Goal: Task Accomplishment & Management: Use online tool/utility

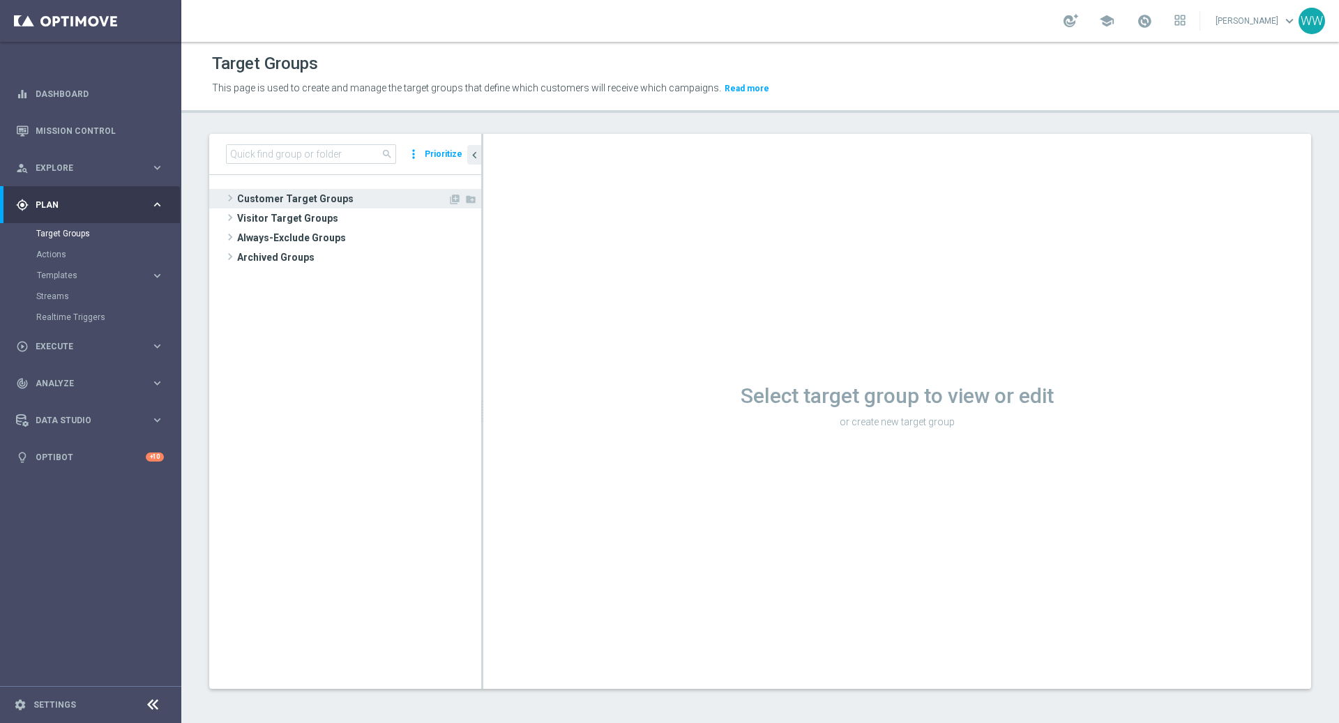
click at [251, 200] on span "Customer Target Groups" at bounding box center [342, 199] width 211 height 20
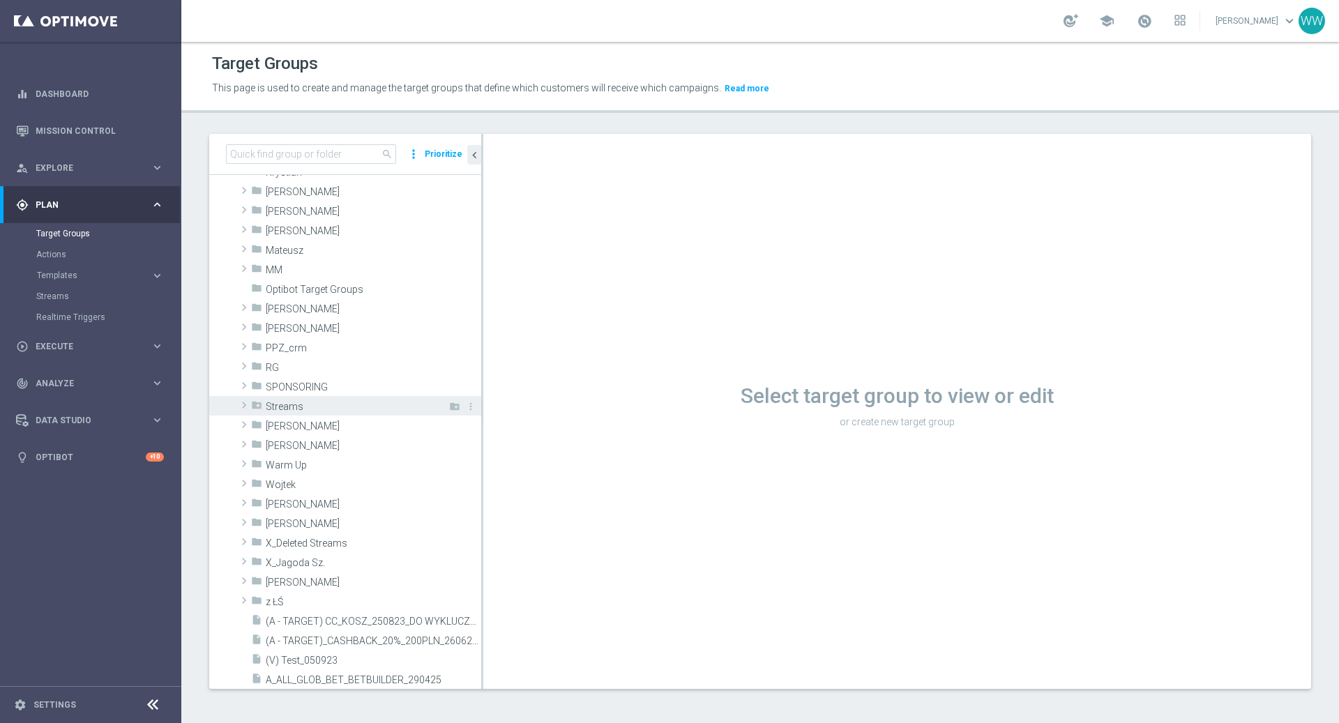
scroll to position [379, 0]
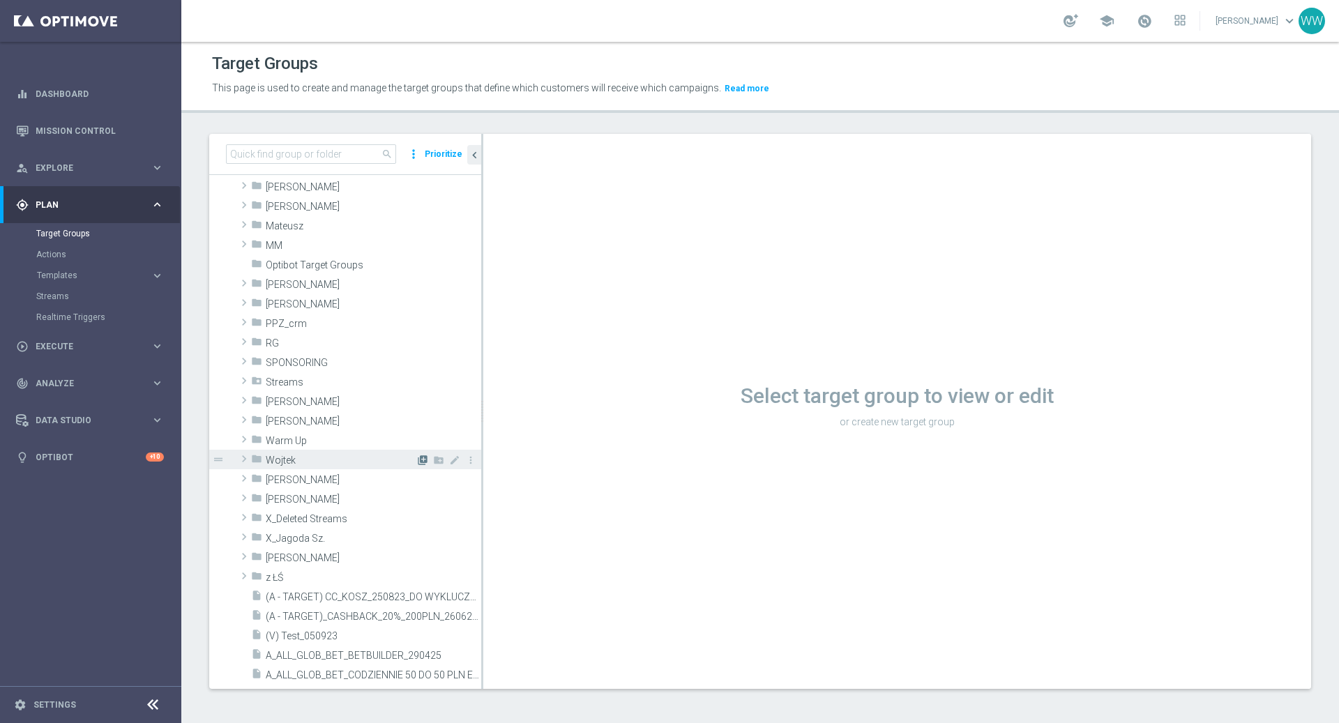
click at [418, 460] on icon "library_add" at bounding box center [422, 460] width 11 height 11
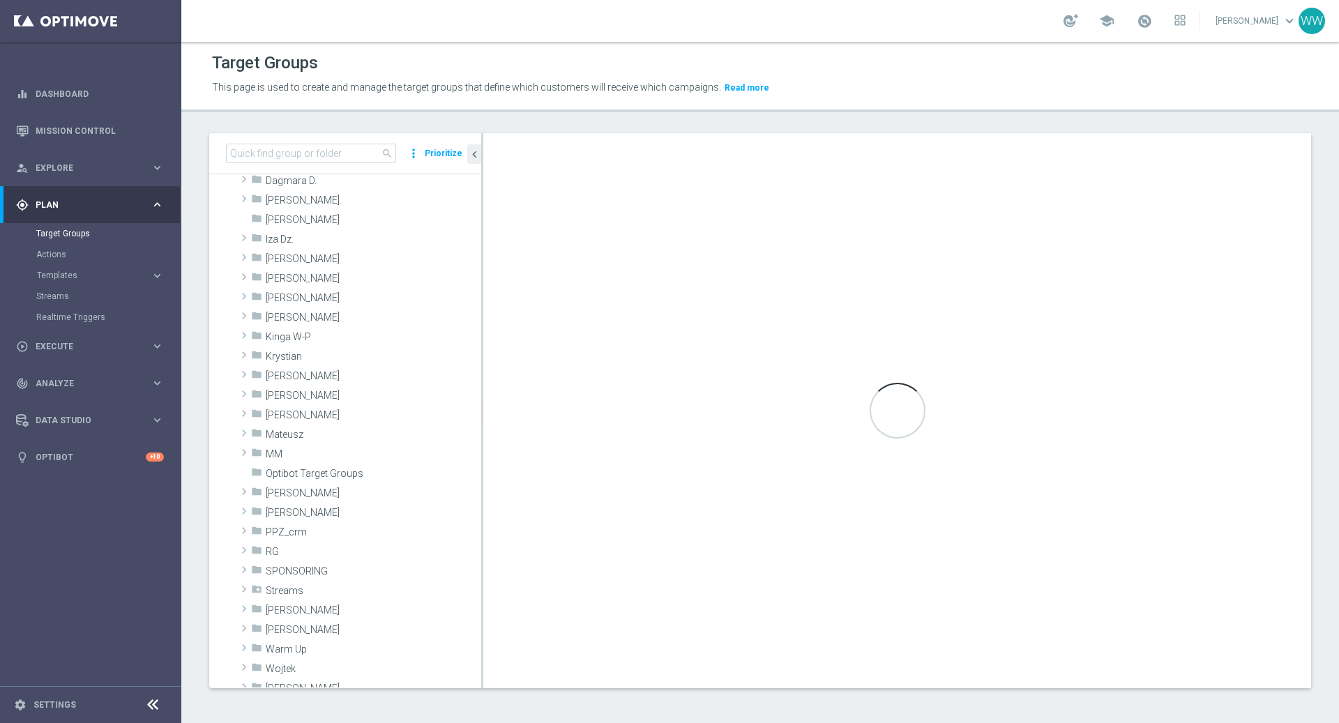
scroll to position [291, 0]
click at [422, 549] on icon "library_add" at bounding box center [422, 551] width 11 height 11
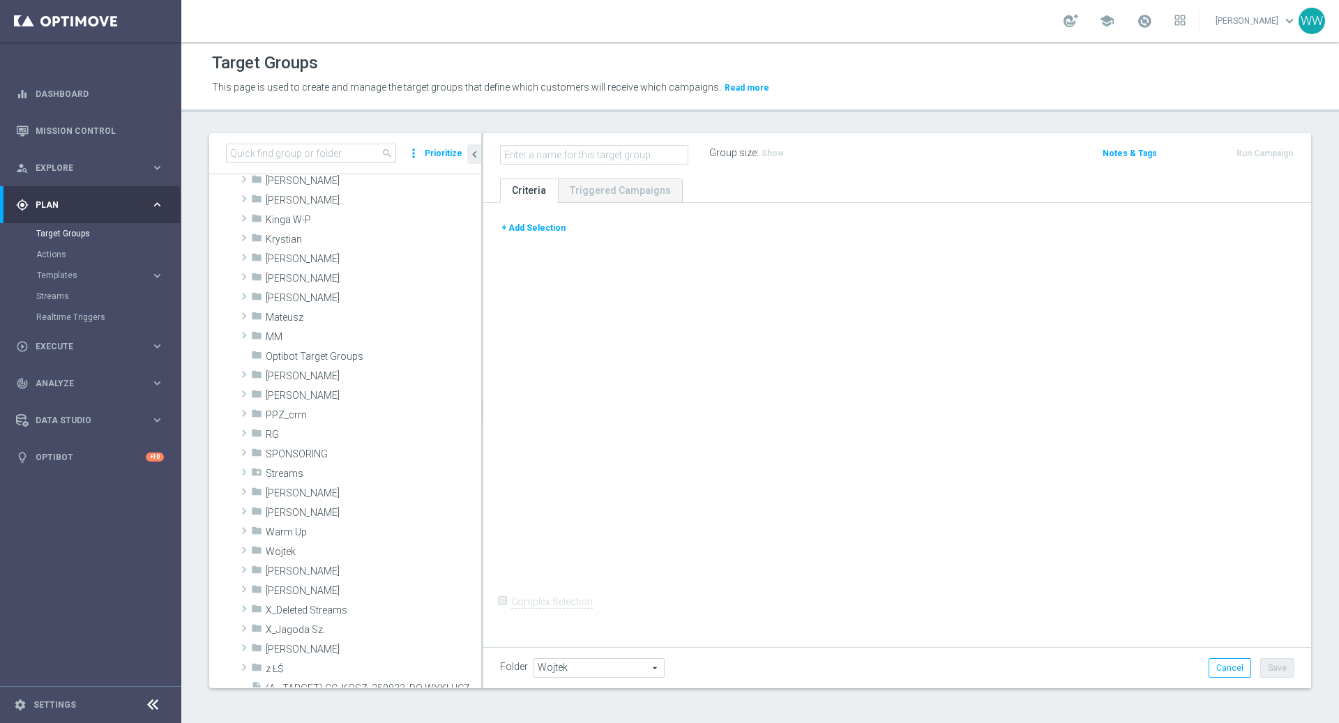
click at [537, 226] on button "+ Add Selection" at bounding box center [533, 227] width 67 height 15
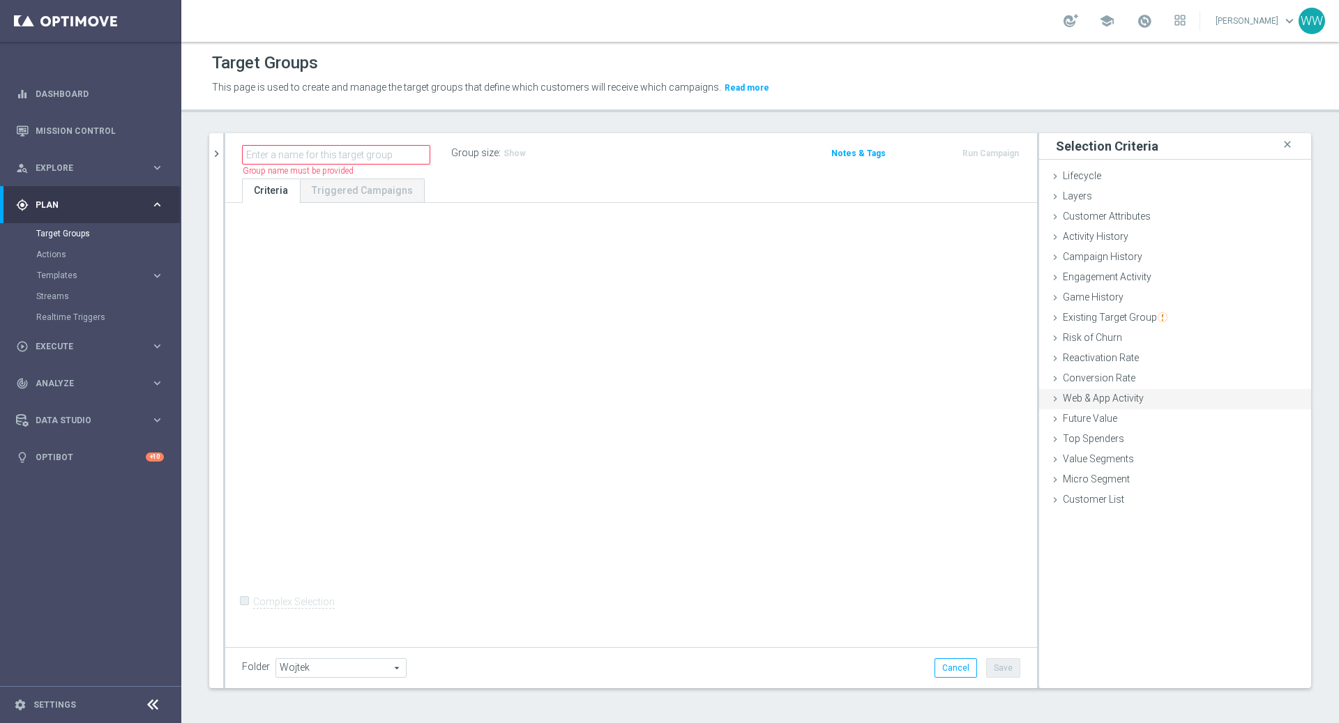
click at [1101, 400] on span "Web & App Activity" at bounding box center [1102, 397] width 81 height 11
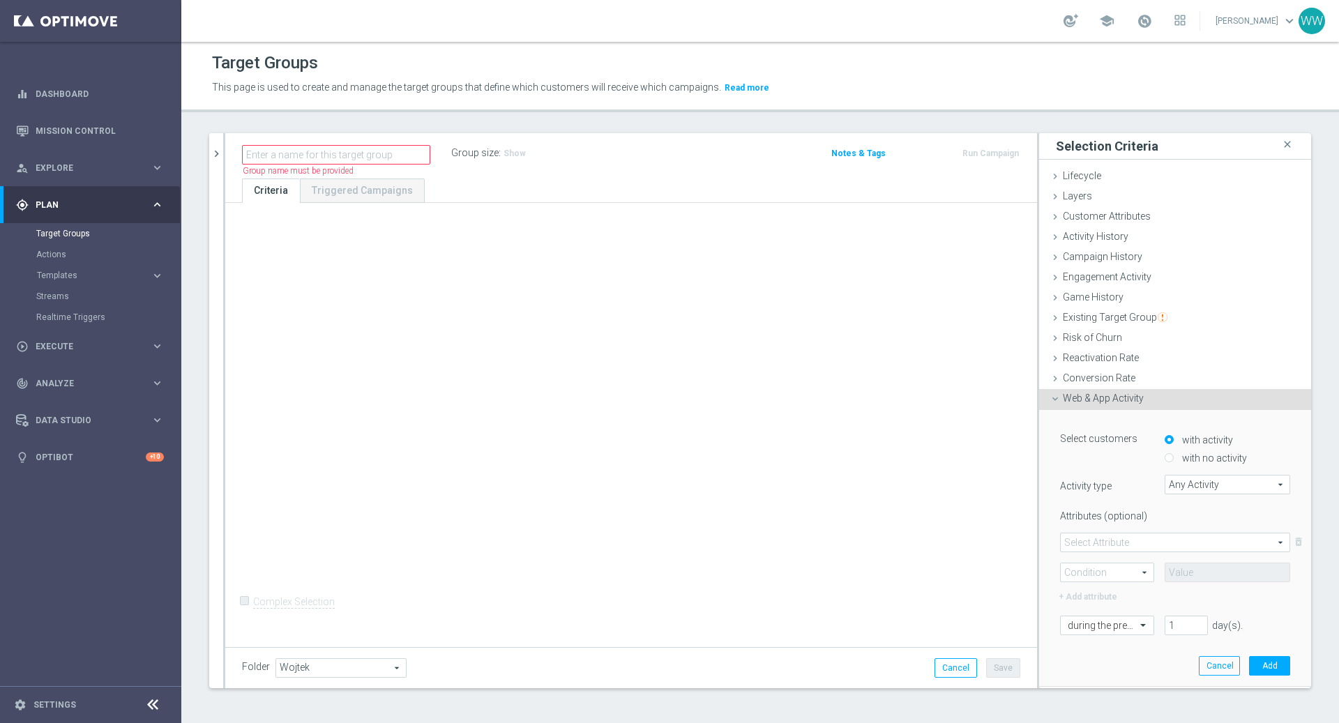
click at [1186, 457] on label "with no activity" at bounding box center [1212, 458] width 68 height 13
click at [1173, 457] on input "with no activity" at bounding box center [1168, 458] width 9 height 9
radio input "true"
click at [1182, 437] on label "with activity" at bounding box center [1205, 440] width 54 height 13
click at [1173, 437] on input "with activity" at bounding box center [1168, 439] width 9 height 9
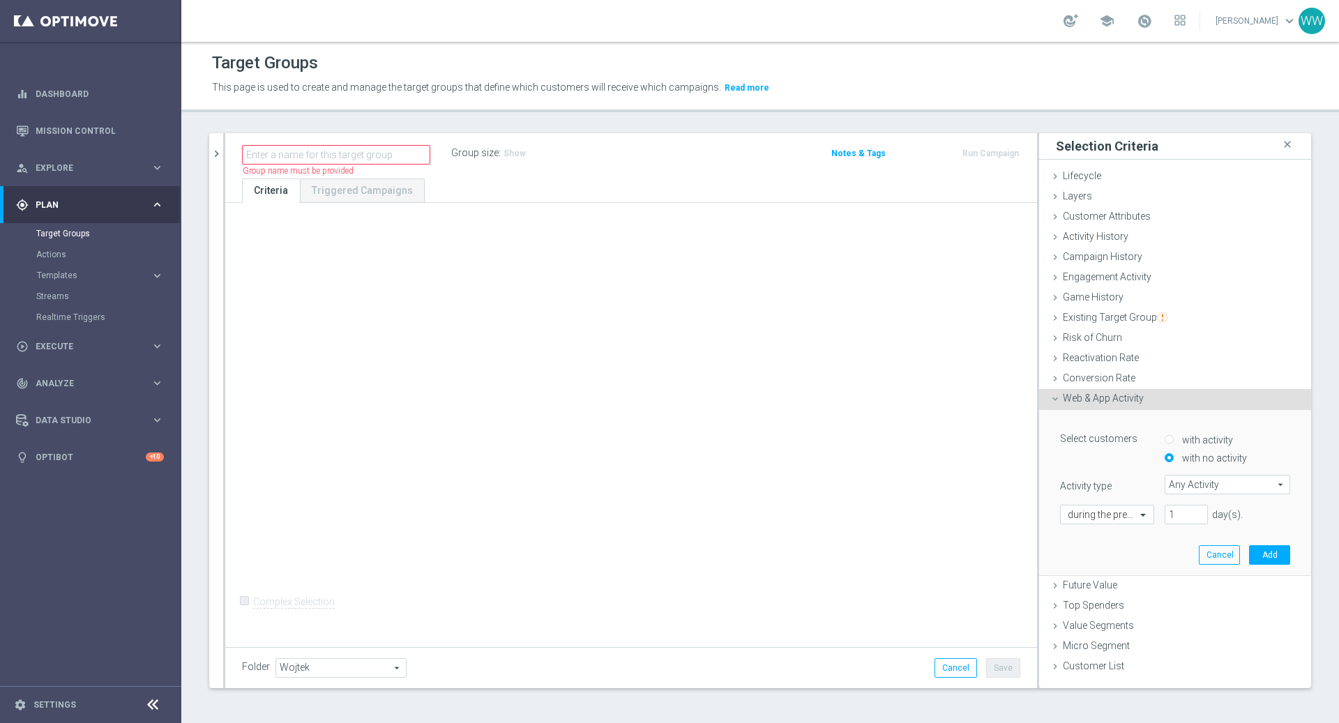
radio input "true"
click at [1182, 468] on div "Select customers with activity with no activity Activity type Any Activity Any …" at bounding box center [1175, 530] width 230 height 207
click at [1182, 483] on span "Any Activity" at bounding box center [1227, 484] width 124 height 18
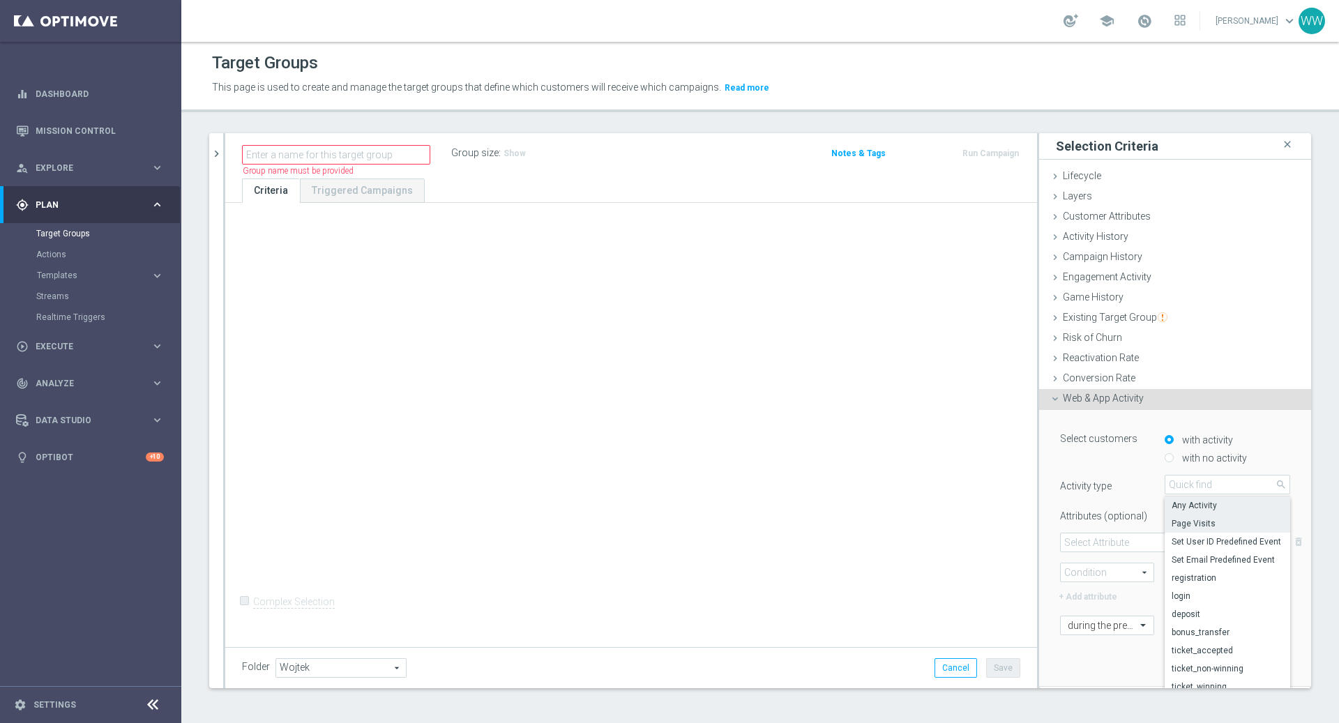
click at [1186, 523] on span "Page Visits" at bounding box center [1227, 523] width 112 height 11
type input "Page Visits"
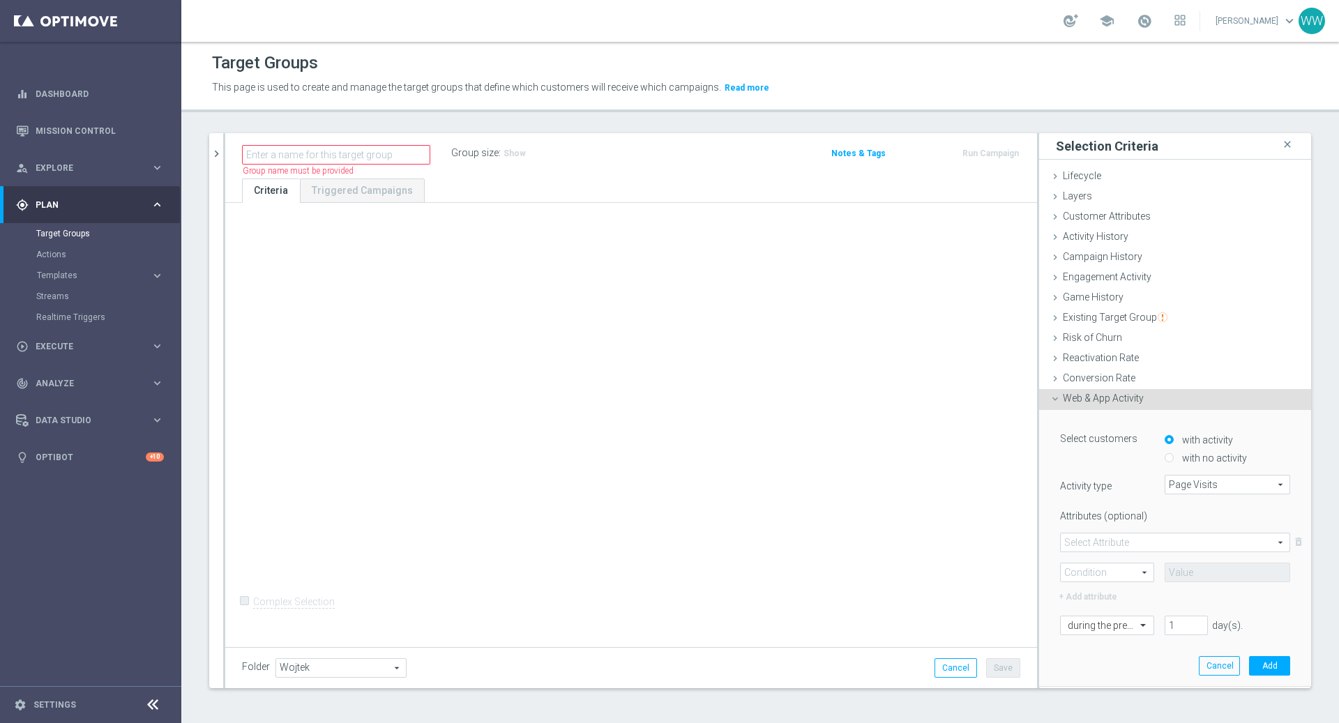
click at [1116, 553] on div "Select Attribute arrow_drop_down search delete_forever Condition arrow_drop_dow…" at bounding box center [1175, 558] width 230 height 50
click at [1113, 537] on span at bounding box center [1174, 542] width 229 height 18
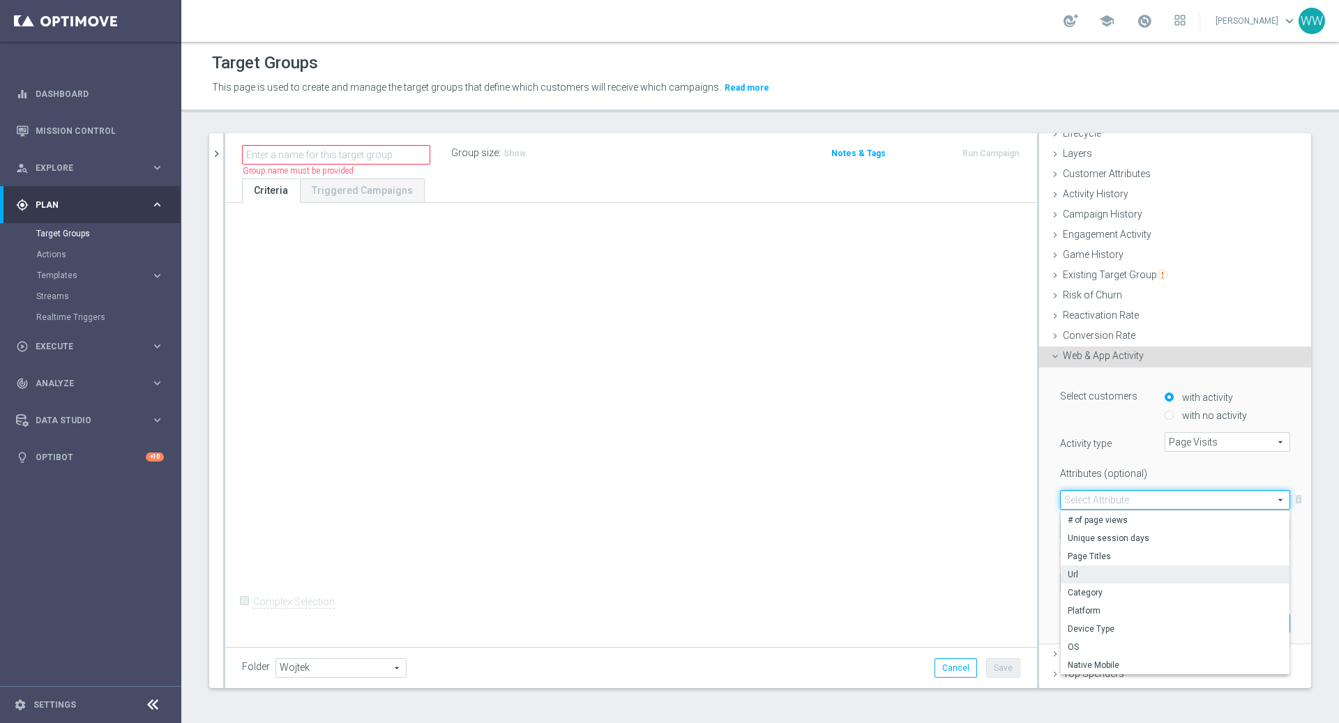
click at [1094, 574] on span "Url" at bounding box center [1174, 574] width 215 height 11
type input "Url"
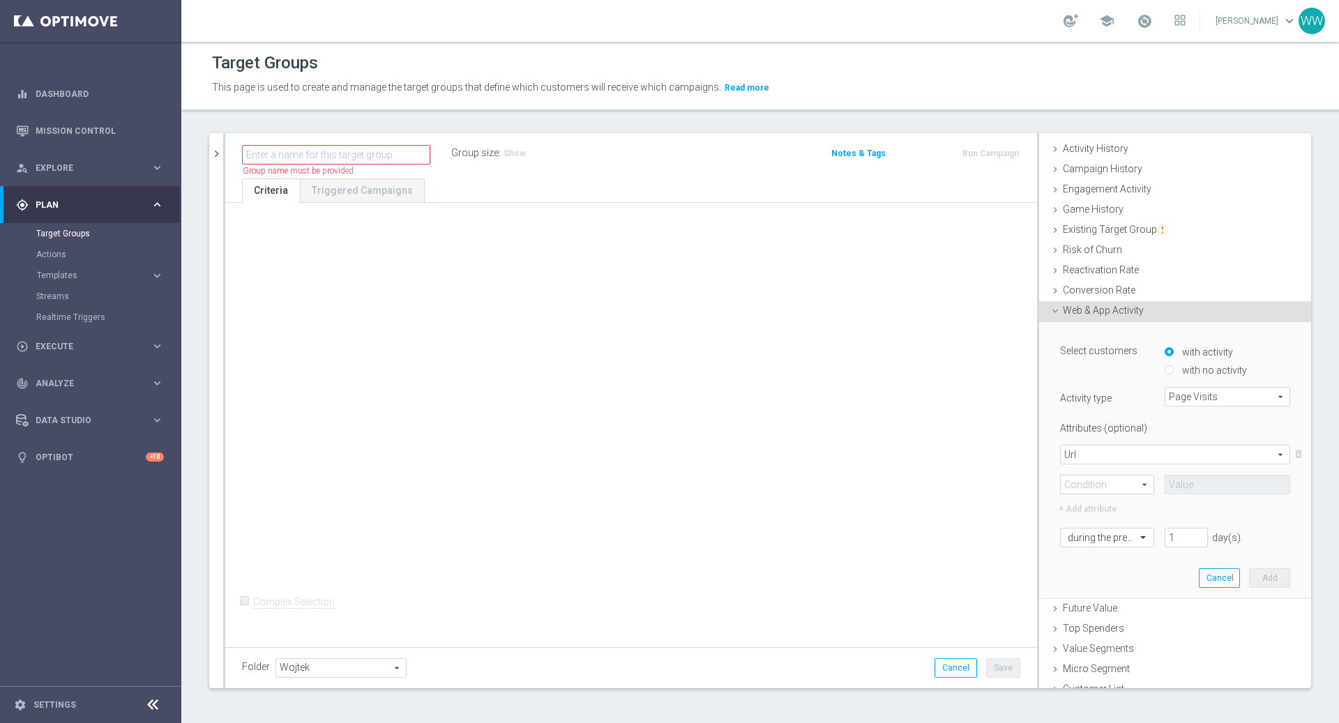
scroll to position [91, 0]
click at [1112, 476] on span at bounding box center [1106, 482] width 93 height 18
click at [1098, 572] on span "Contains" at bounding box center [1106, 574] width 79 height 11
type input "Contains"
click at [1194, 466] on div "Url Url arrow_drop_down search delete_forever Contains Contains arrow_drop_down…" at bounding box center [1175, 466] width 230 height 49
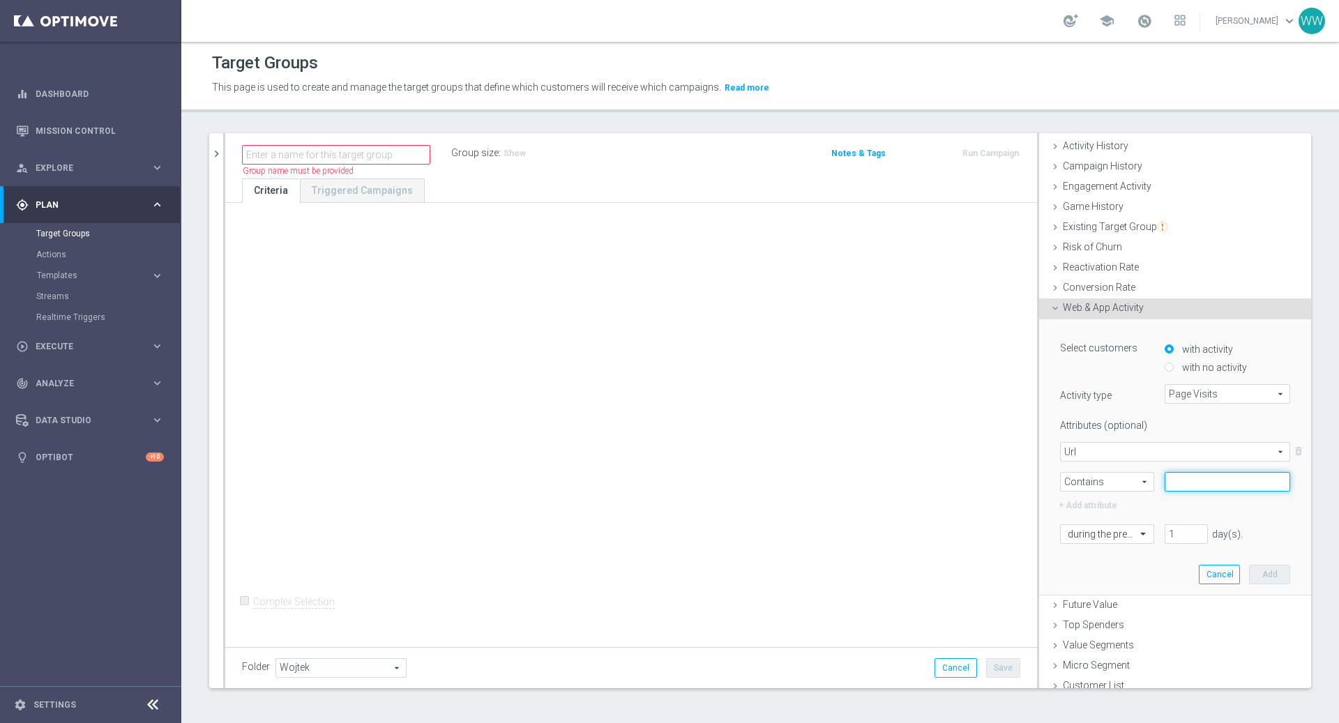
click at [1194, 473] on input "text" at bounding box center [1226, 482] width 125 height 20
type input "bonusy"
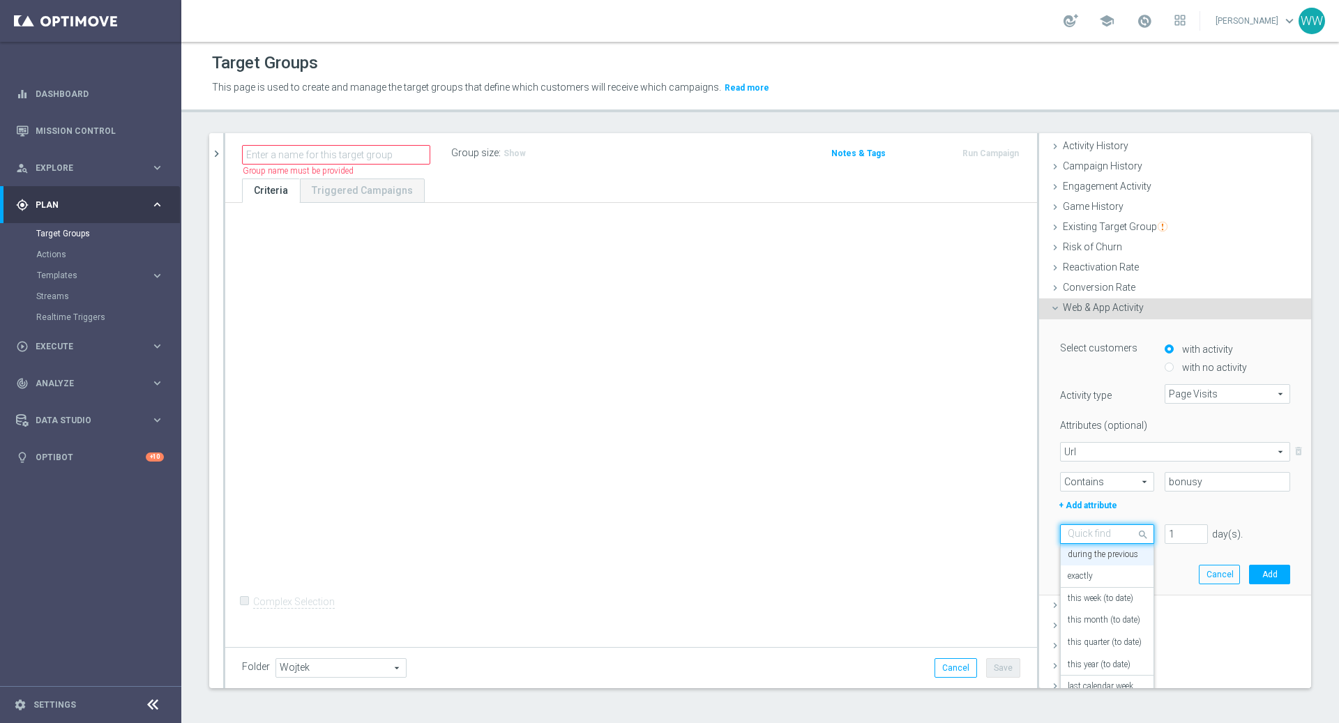
click at [1128, 528] on div at bounding box center [1106, 534] width 93 height 13
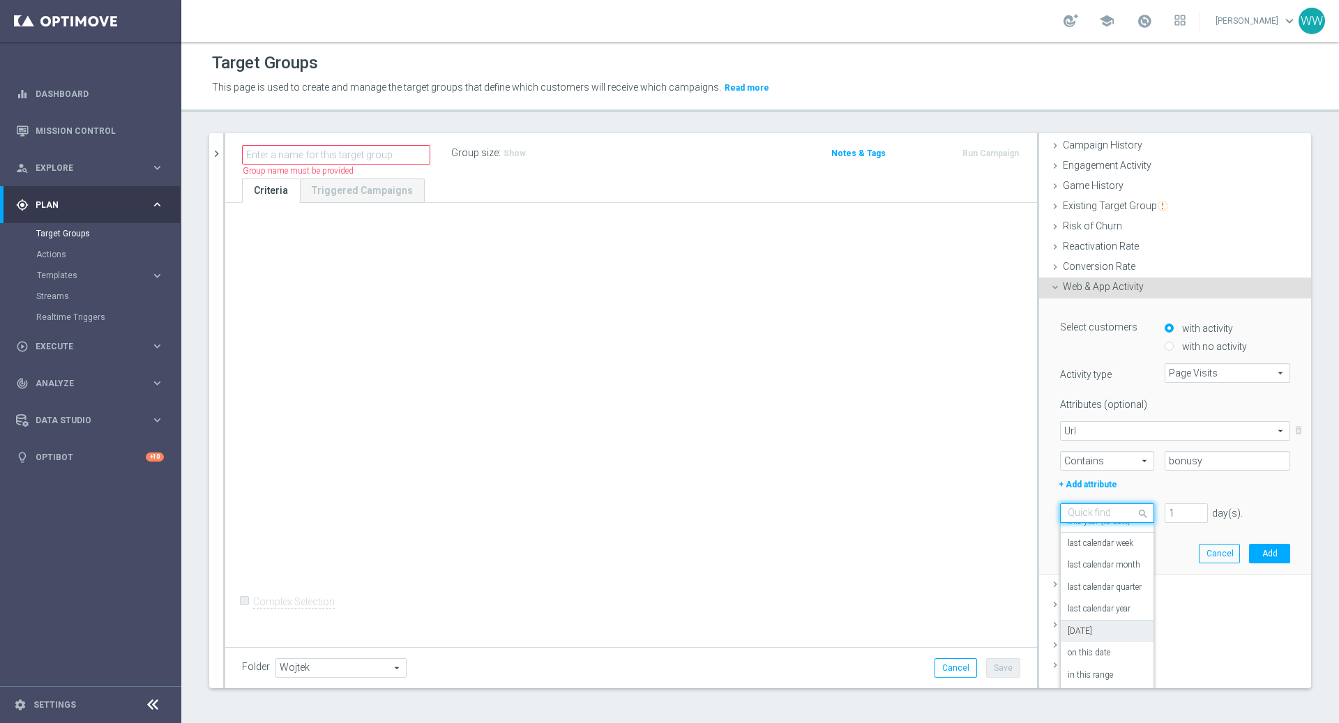
click at [1088, 637] on div "[DATE]" at bounding box center [1106, 631] width 79 height 22
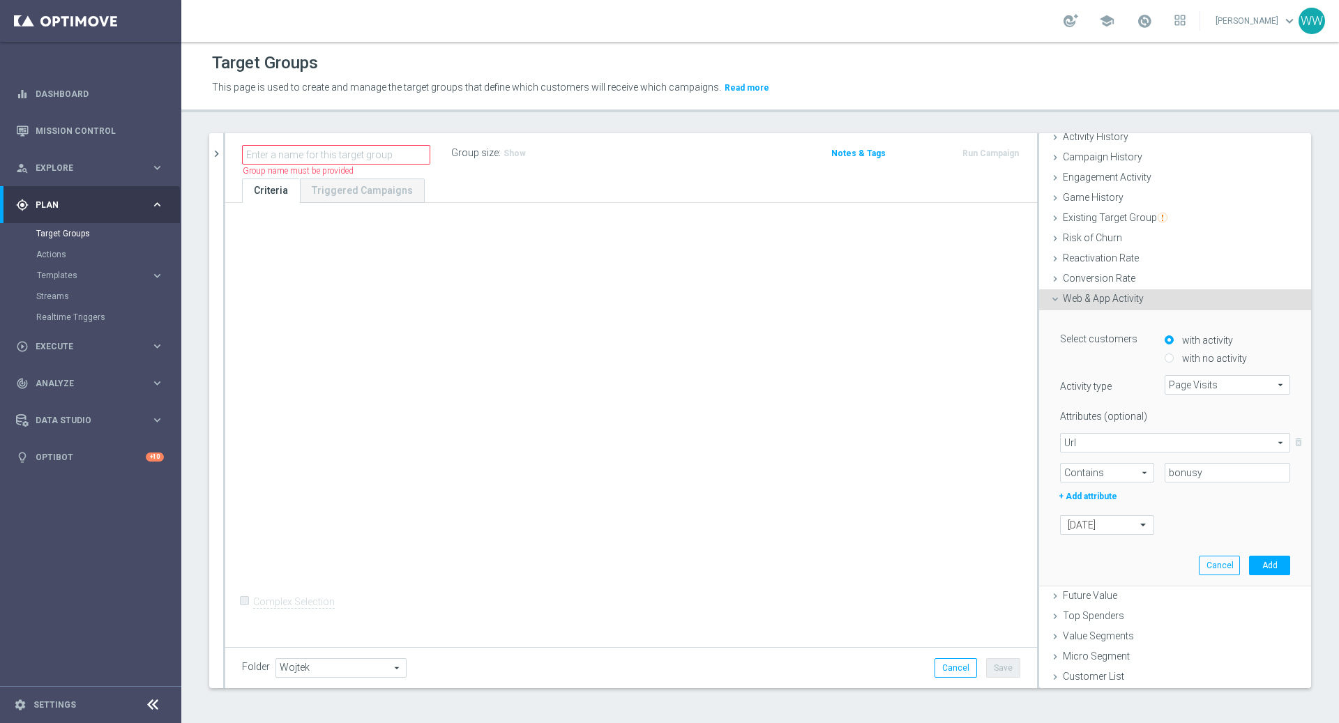
scroll to position [97, 0]
click at [1278, 564] on button "Add" at bounding box center [1269, 568] width 41 height 20
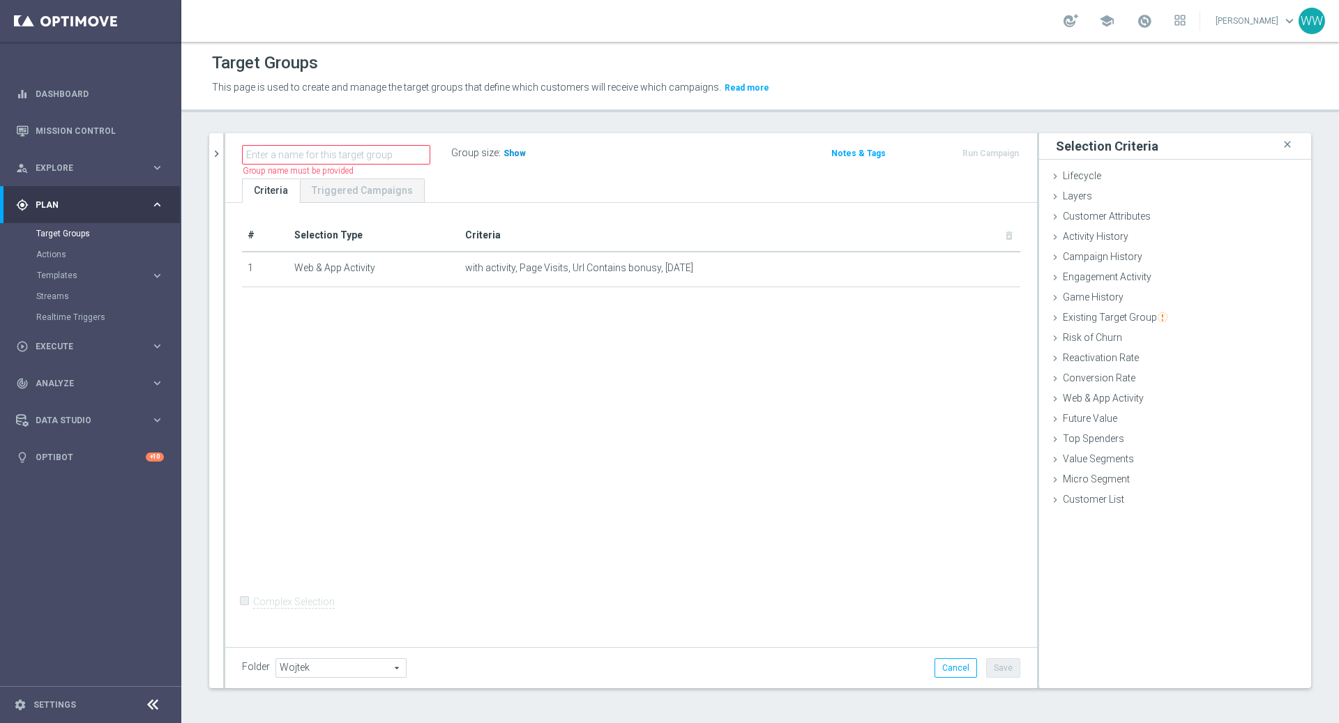
click at [503, 154] on span "Show" at bounding box center [514, 153] width 22 height 10
click at [977, 273] on td "with activity, Page Visits, Url Contains bonusy, [DATE] mode_edit delete_forever" at bounding box center [739, 269] width 561 height 35
click at [976, 269] on icon "mode_edit" at bounding box center [975, 268] width 11 height 11
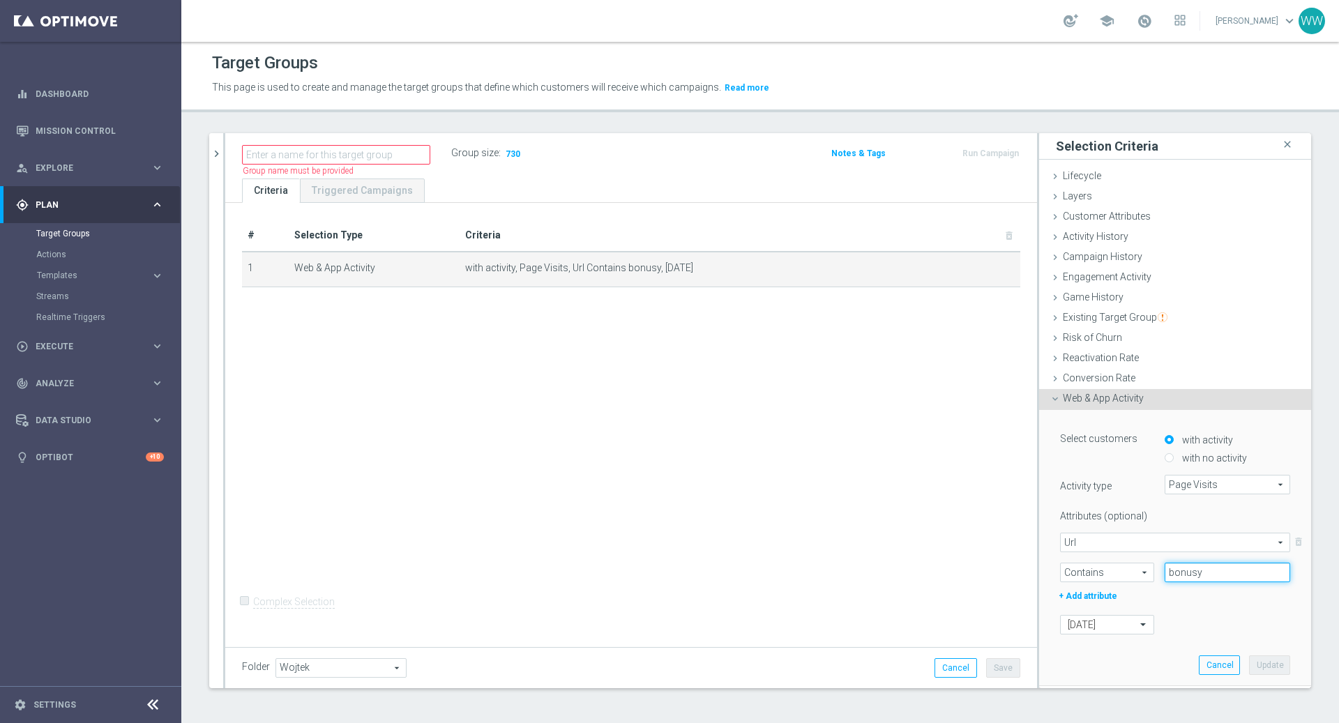
click at [1176, 574] on input "bonusy" at bounding box center [1226, 573] width 125 height 20
paste input "strefa-bonusow"
type input "strefa-bonusow"
click at [1251, 662] on button "Update" at bounding box center [1269, 665] width 41 height 20
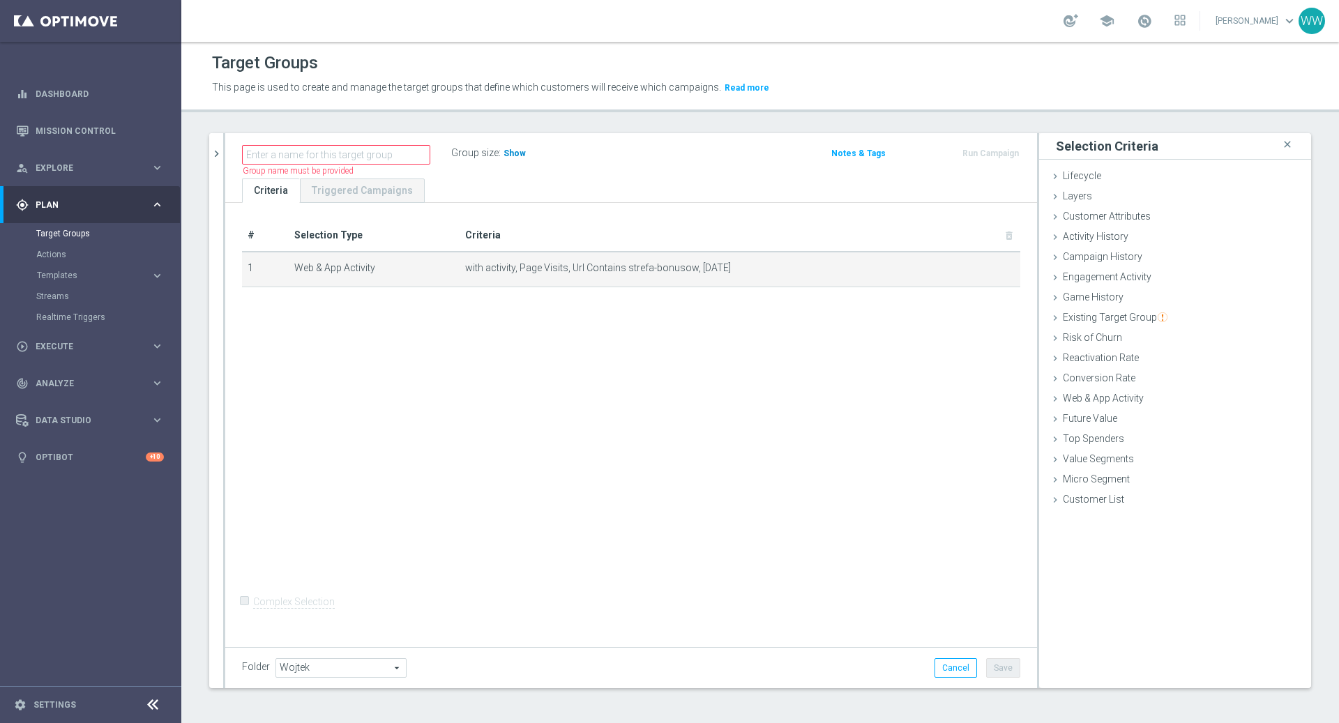
click at [505, 158] on h3 "Show" at bounding box center [514, 153] width 25 height 15
click at [713, 158] on div "Name length must be more than 2 characters Name length must be under 850 charac…" at bounding box center [497, 154] width 533 height 21
click at [970, 272] on icon "mode_edit" at bounding box center [975, 268] width 11 height 11
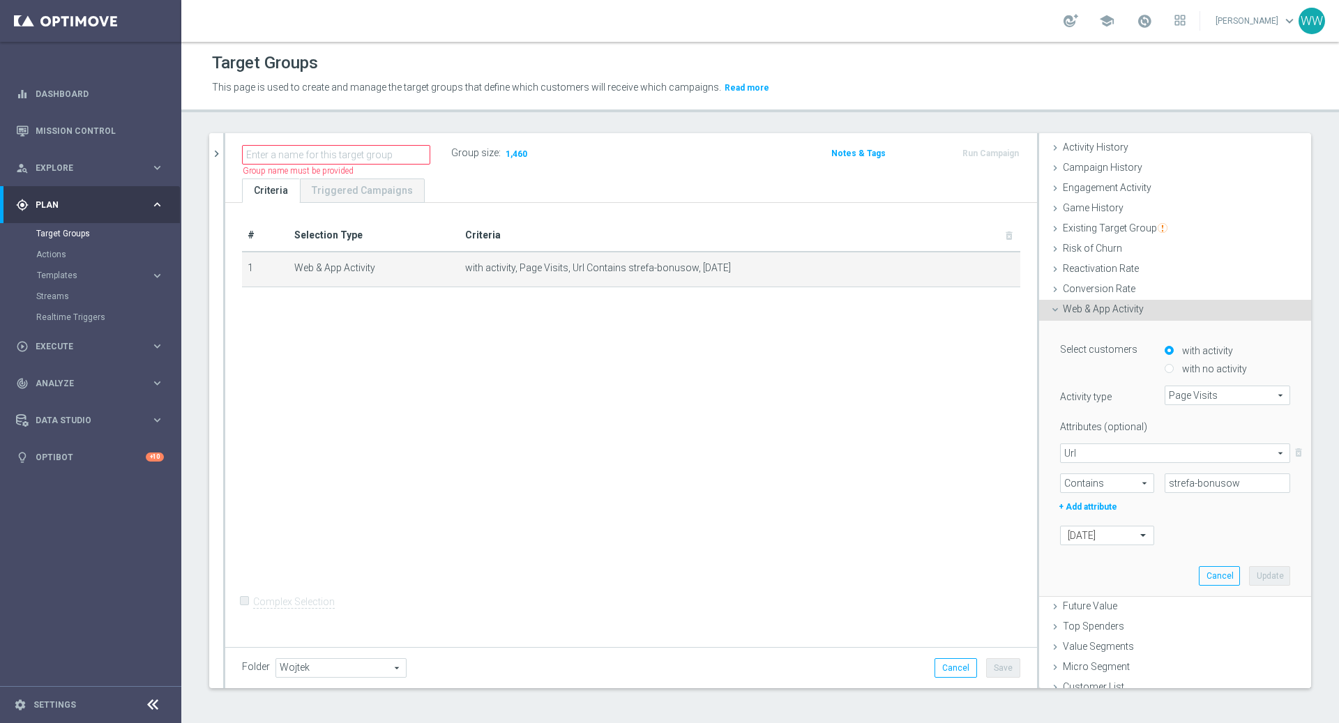
scroll to position [97, 0]
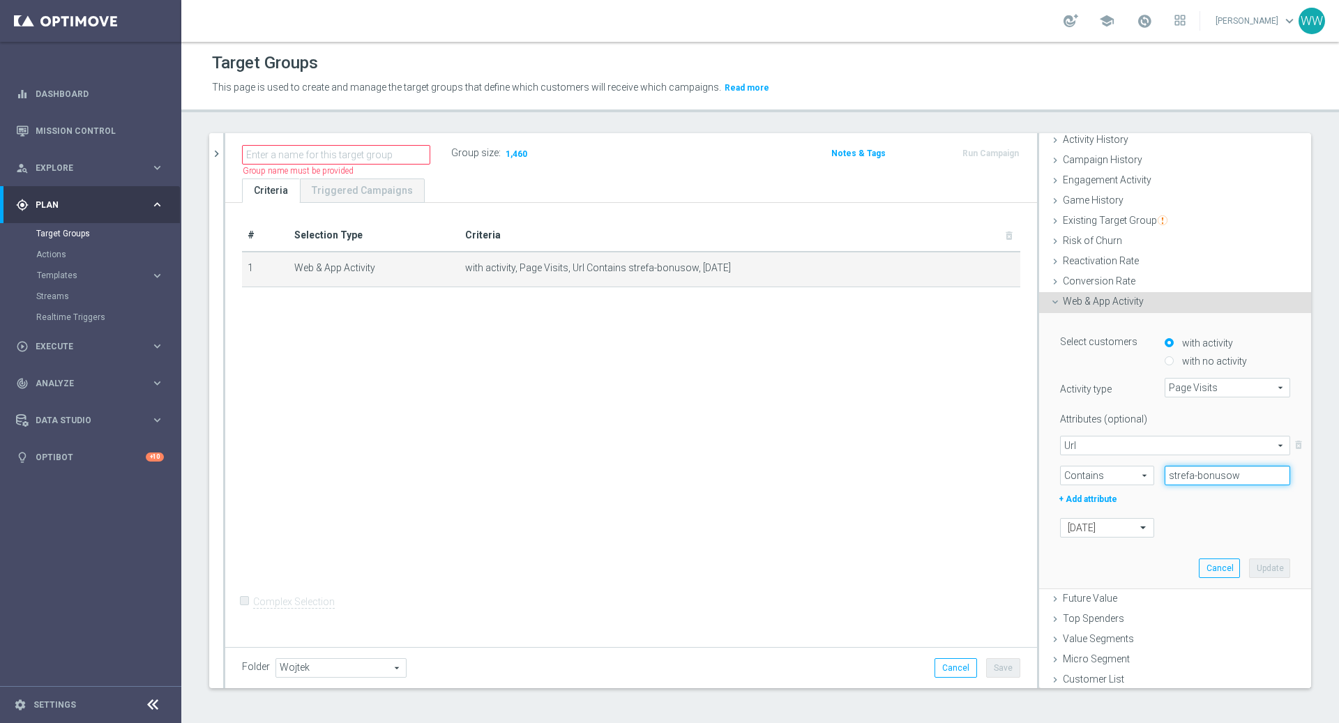
click at [1204, 477] on input "strefa-bonusow" at bounding box center [1226, 476] width 125 height 20
click at [1134, 480] on span "Contains" at bounding box center [1106, 475] width 93 height 18
click at [1190, 477] on input "strefa-bonusow" at bounding box center [1226, 476] width 125 height 20
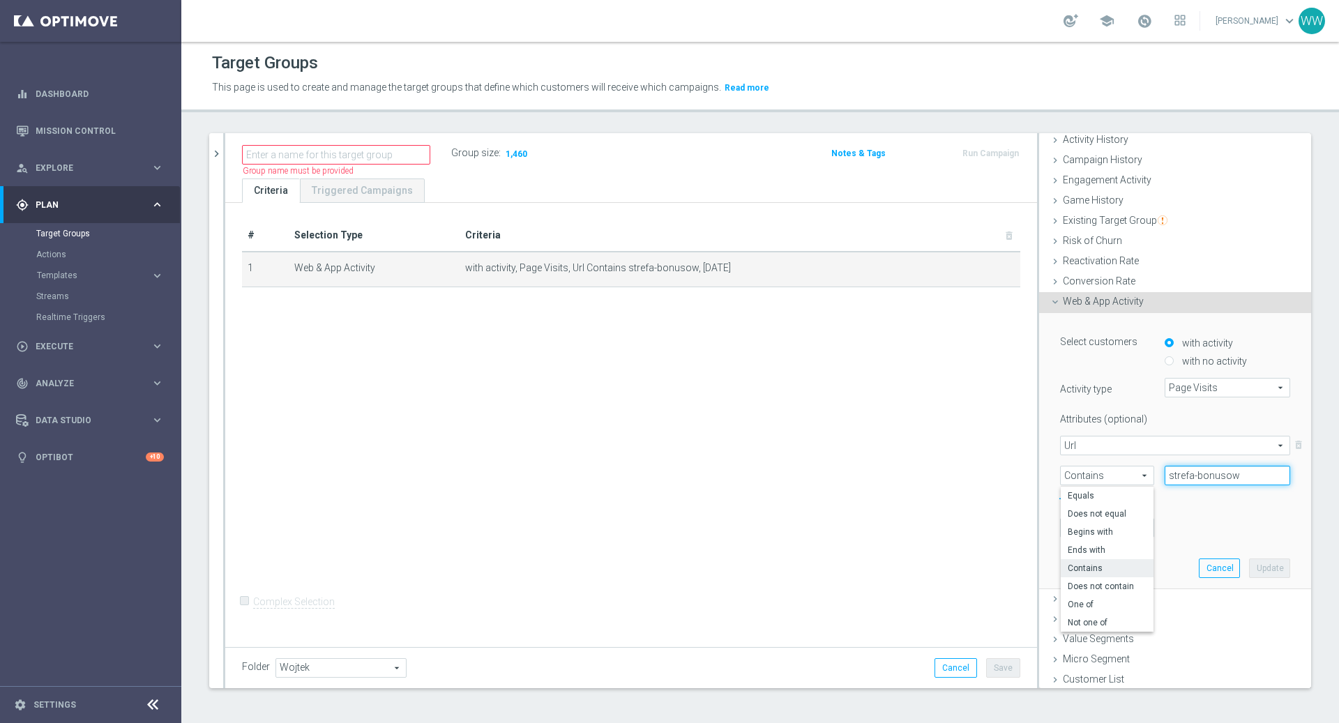
click at [1190, 477] on input "strefa-bonusow" at bounding box center [1226, 476] width 125 height 20
paste input "30-za-30-182429"
type input "30-za-30-182429"
click at [1282, 570] on button "Update" at bounding box center [1269, 568] width 41 height 20
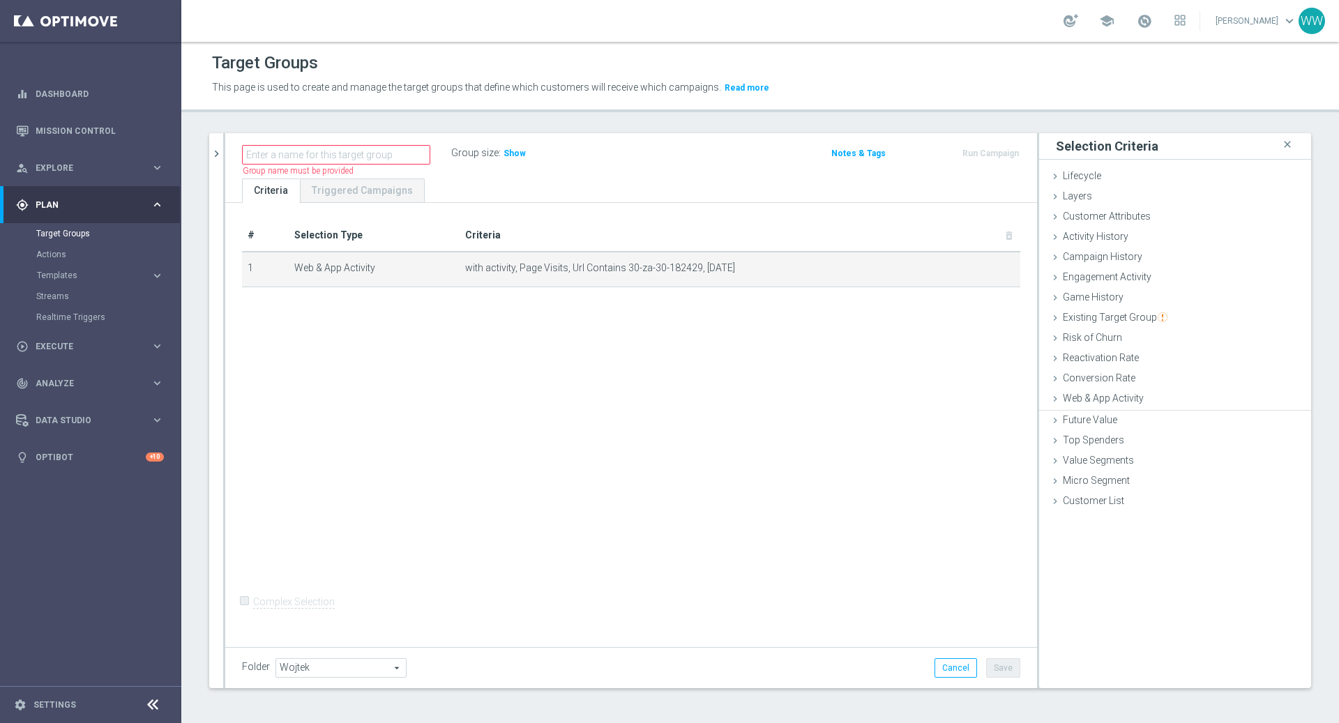
scroll to position [0, 0]
click at [513, 157] on span "Show" at bounding box center [514, 153] width 22 height 10
click at [975, 267] on icon "mode_edit" at bounding box center [975, 269] width 11 height 11
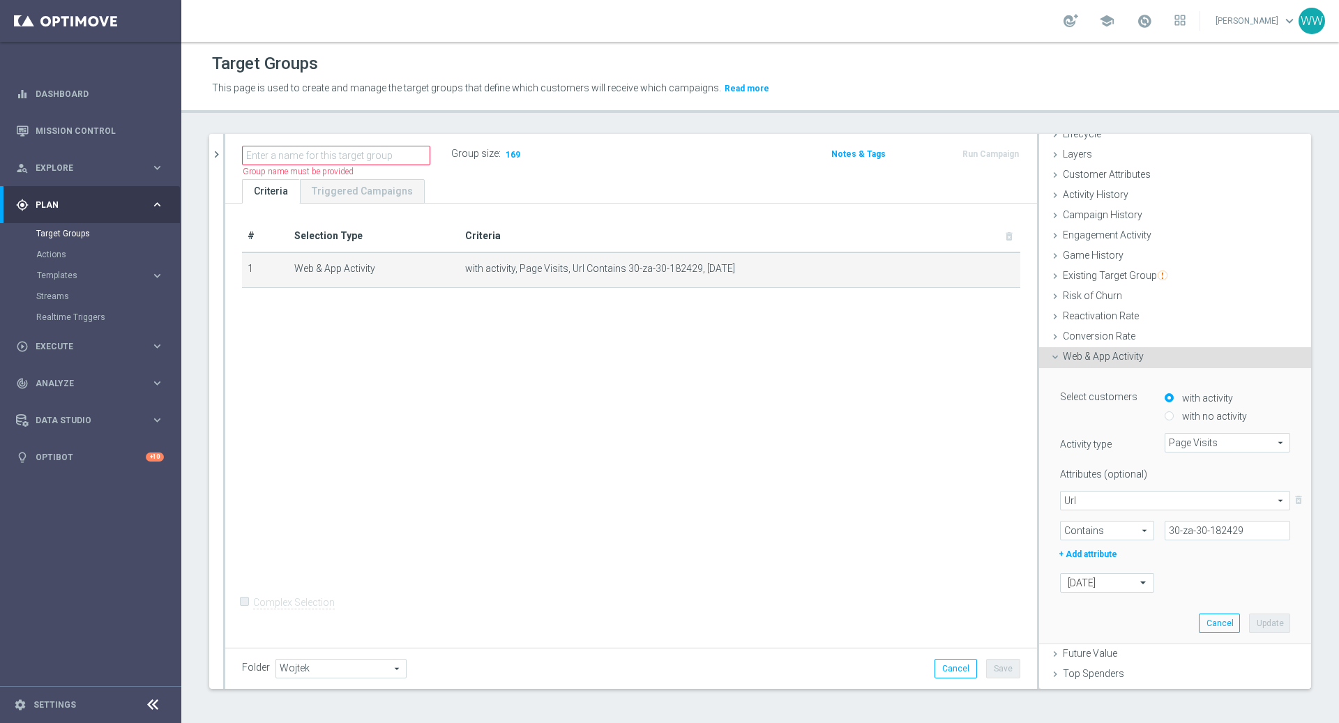
scroll to position [45, 0]
click at [973, 264] on icon "mode_edit" at bounding box center [975, 269] width 11 height 11
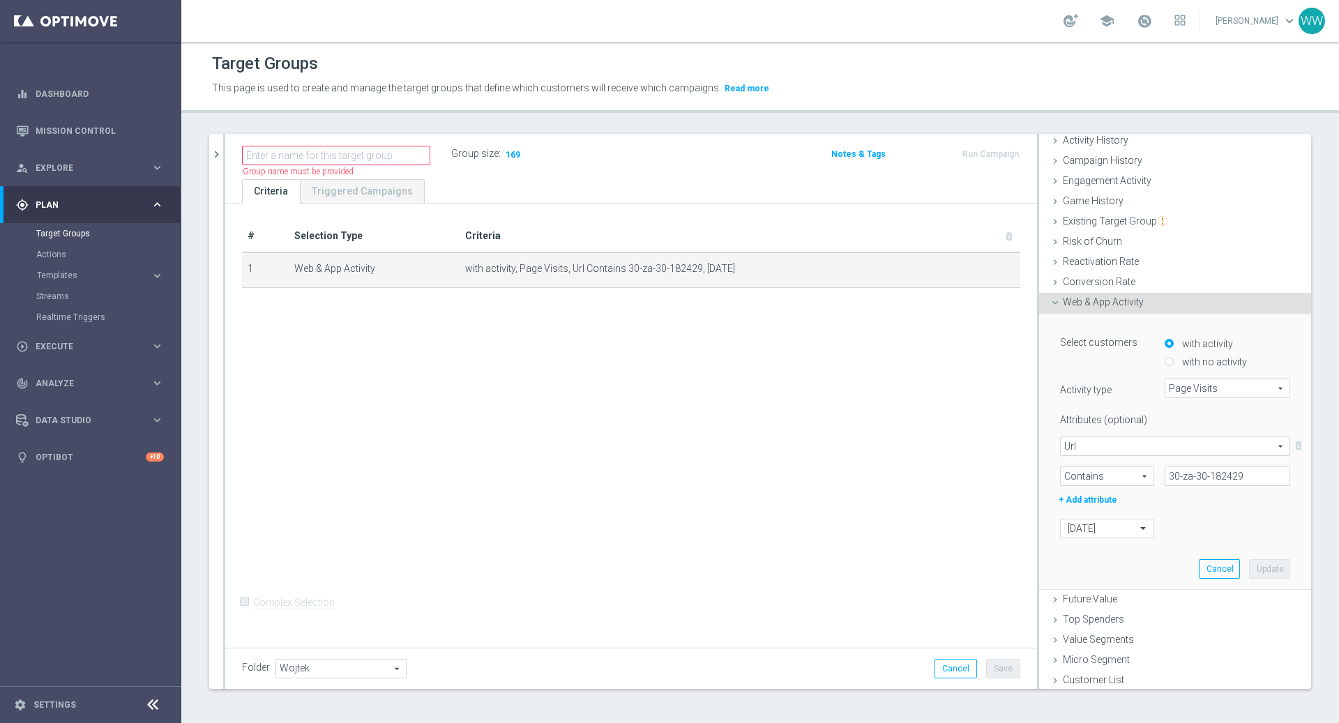
click at [1195, 383] on span "Page Visits" at bounding box center [1227, 388] width 124 height 18
click at [1134, 379] on label "Activity type" at bounding box center [1101, 387] width 105 height 17
click at [967, 268] on span "with activity, Page Visits, Url Contains 30-za-30-182429, [DATE]" at bounding box center [717, 269] width 505 height 12
click at [973, 268] on icon "mode_edit" at bounding box center [975, 269] width 11 height 11
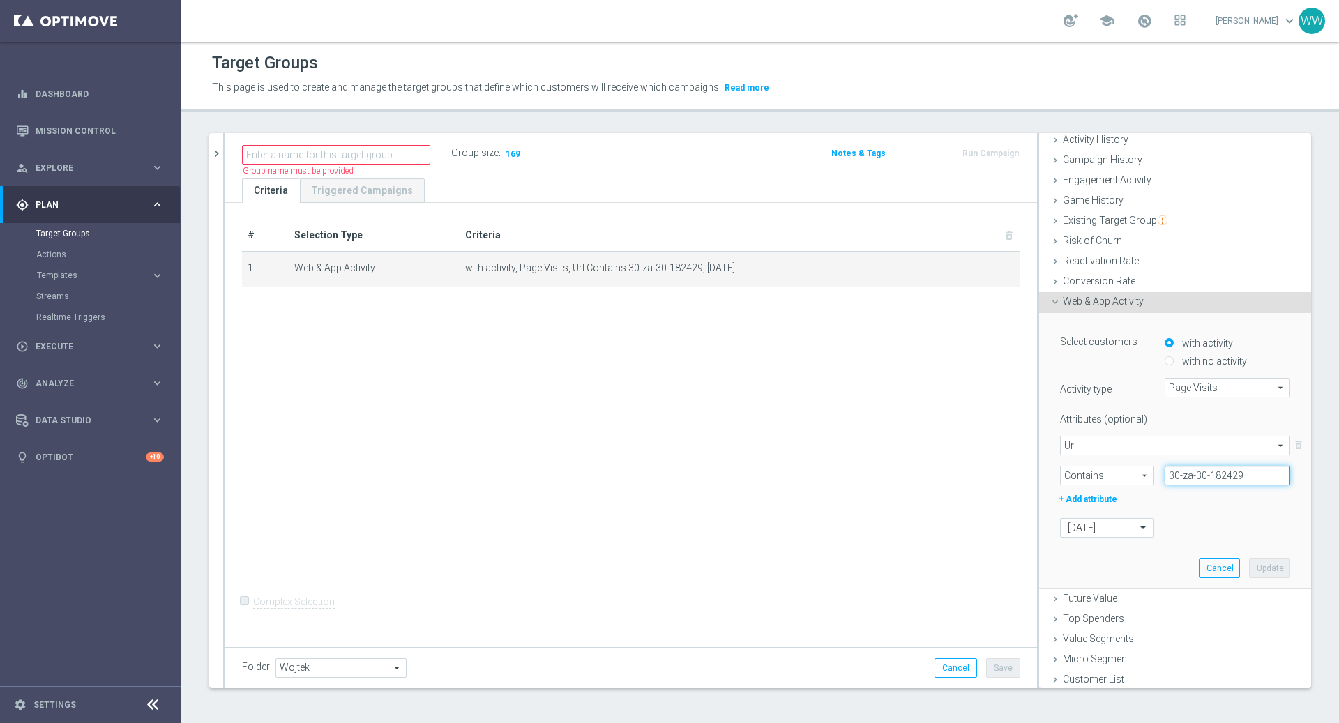
click at [1175, 471] on input "30-za-30-182429" at bounding box center [1226, 476] width 125 height 20
paste input "modal:my-account"
type input "modal:my-account"
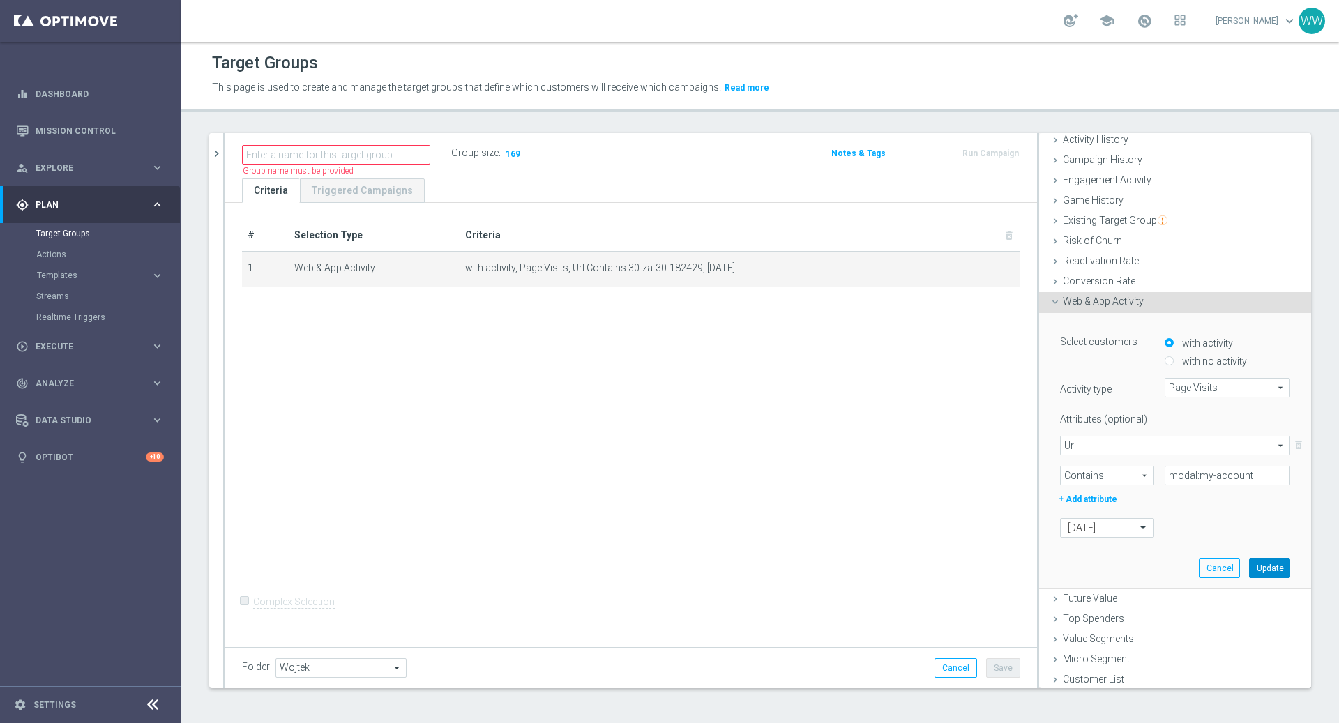
click at [1283, 564] on button "Update" at bounding box center [1269, 568] width 41 height 20
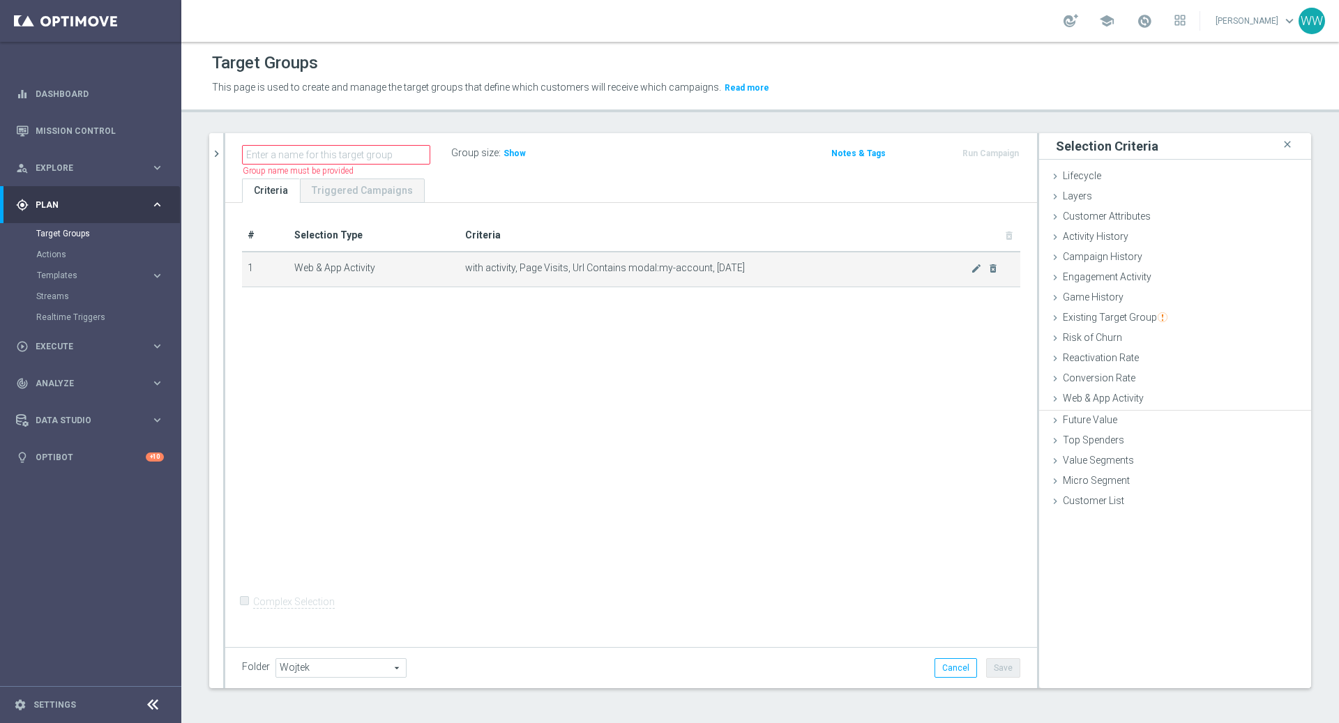
scroll to position [0, 0]
click at [514, 158] on h3 "Show" at bounding box center [514, 153] width 25 height 15
click at [973, 270] on icon "mode_edit" at bounding box center [975, 268] width 11 height 11
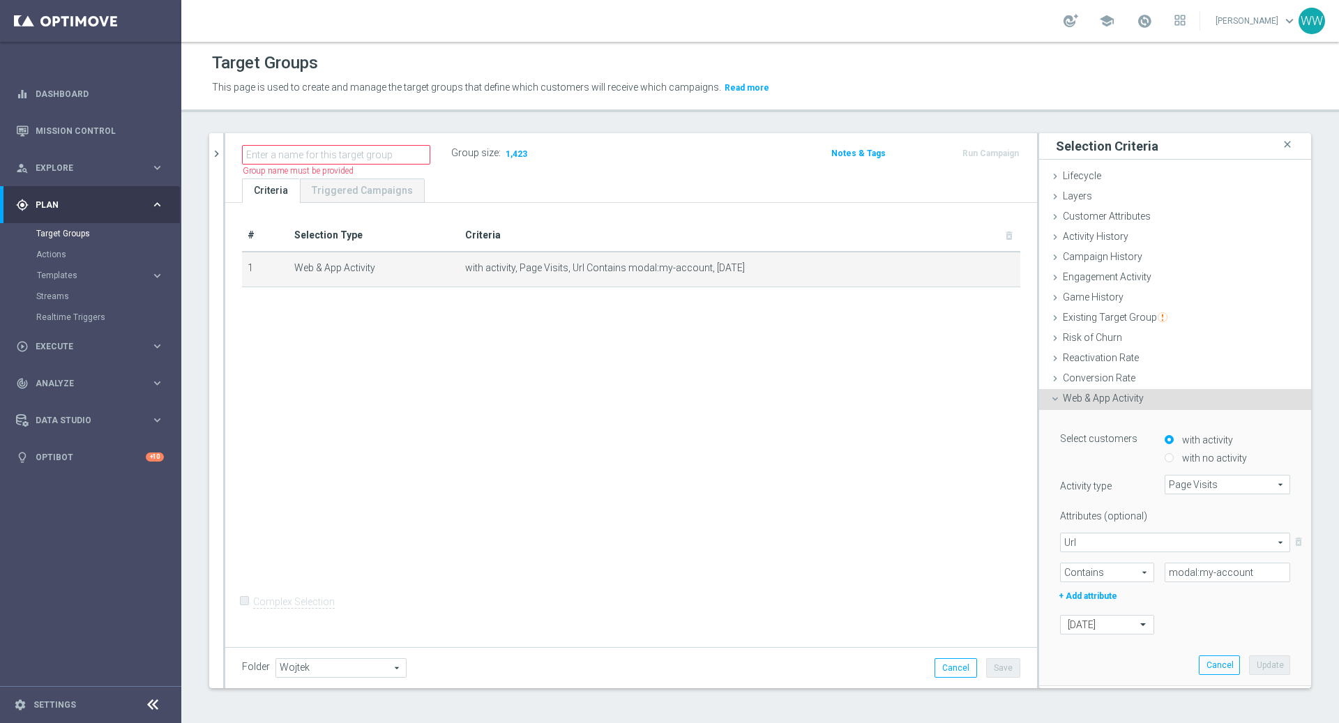
scroll to position [97, 0]
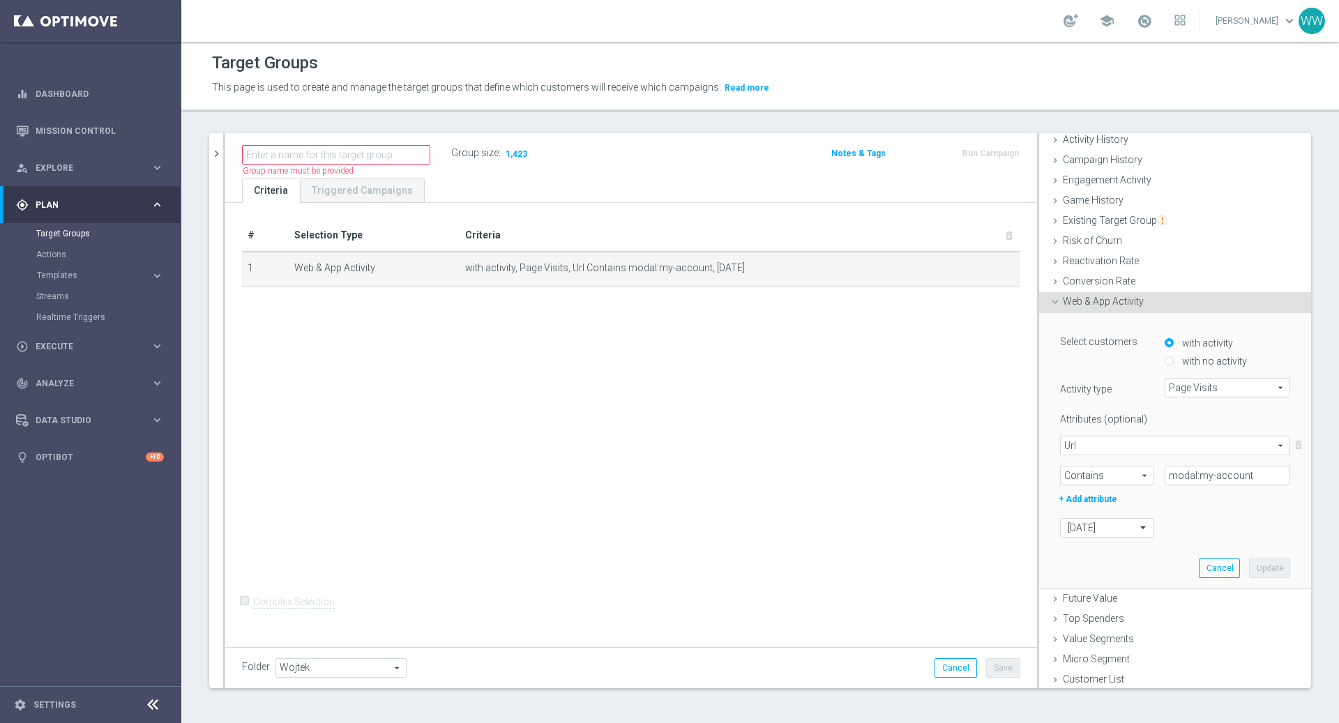
click at [1179, 379] on span "Page Visits" at bounding box center [1227, 388] width 124 height 18
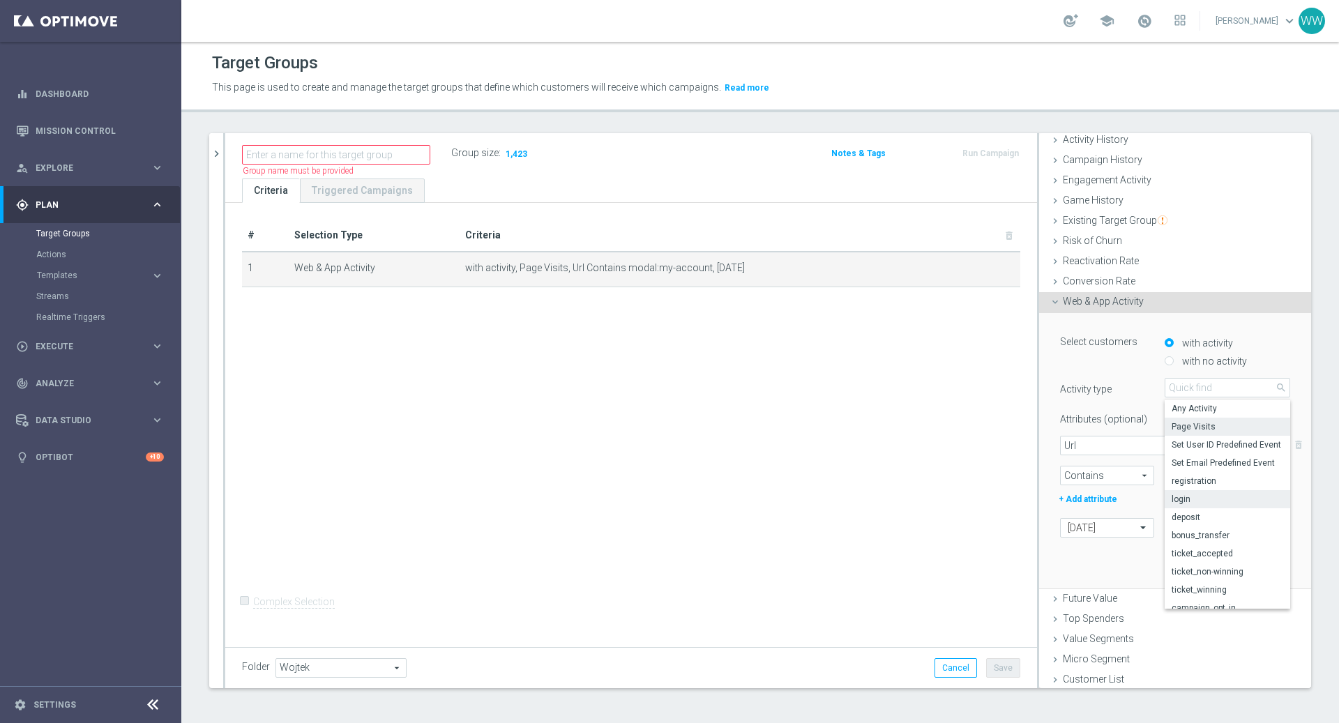
click at [1190, 497] on span "login" at bounding box center [1227, 499] width 112 height 11
type input "login"
type input "Select Attribute"
type input "Condition"
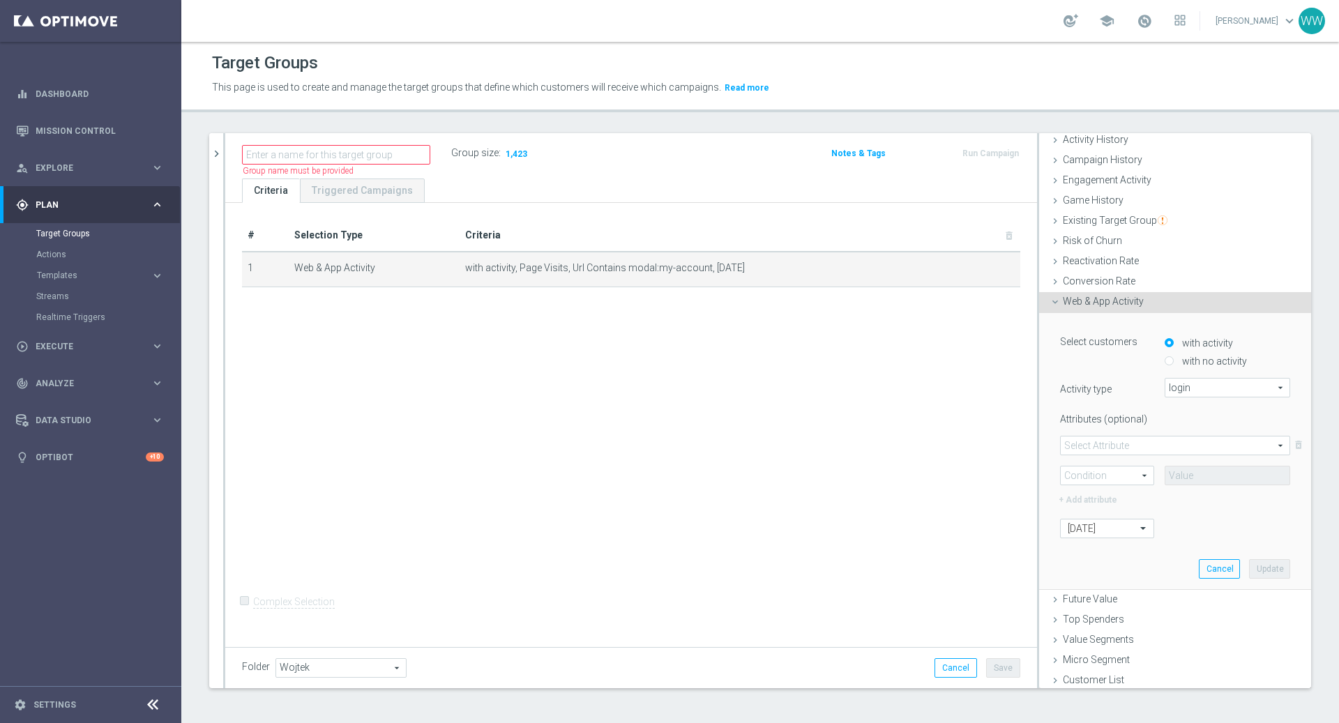
click at [1154, 447] on span "Url" at bounding box center [1174, 445] width 229 height 18
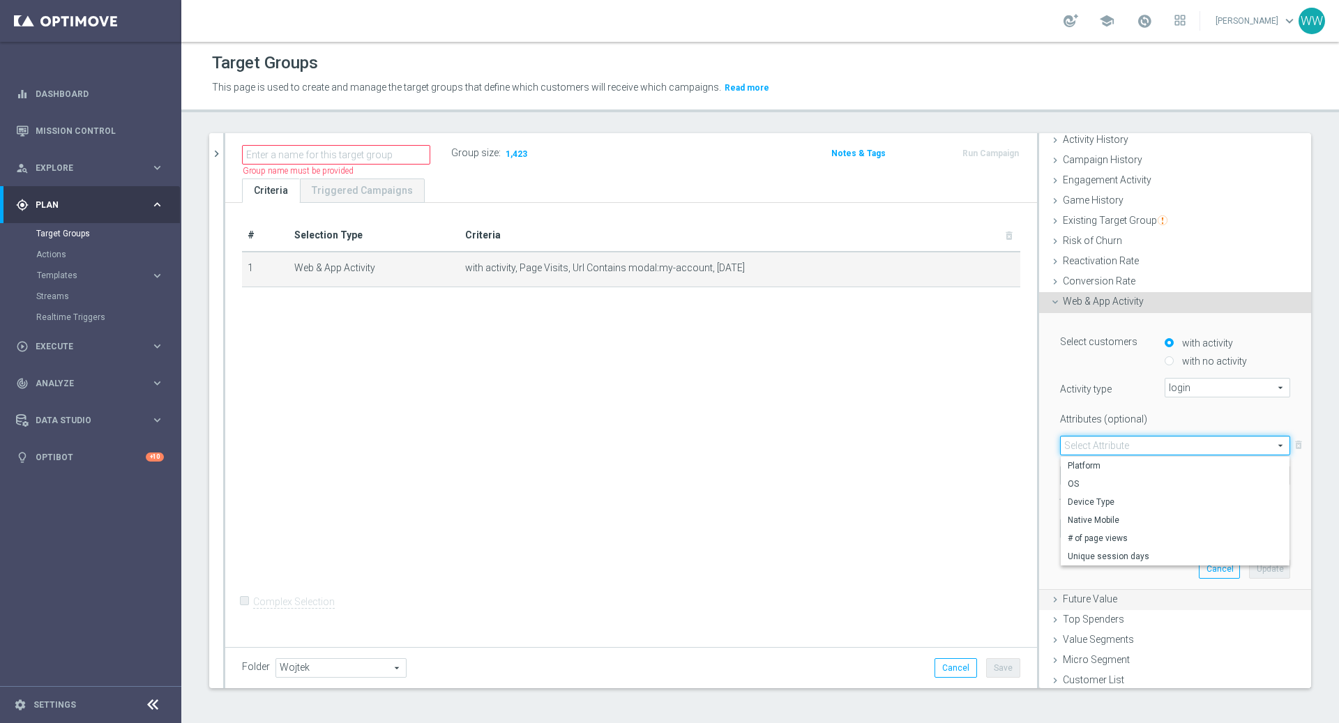
click at [1129, 593] on div "Future Value done" at bounding box center [1175, 600] width 272 height 21
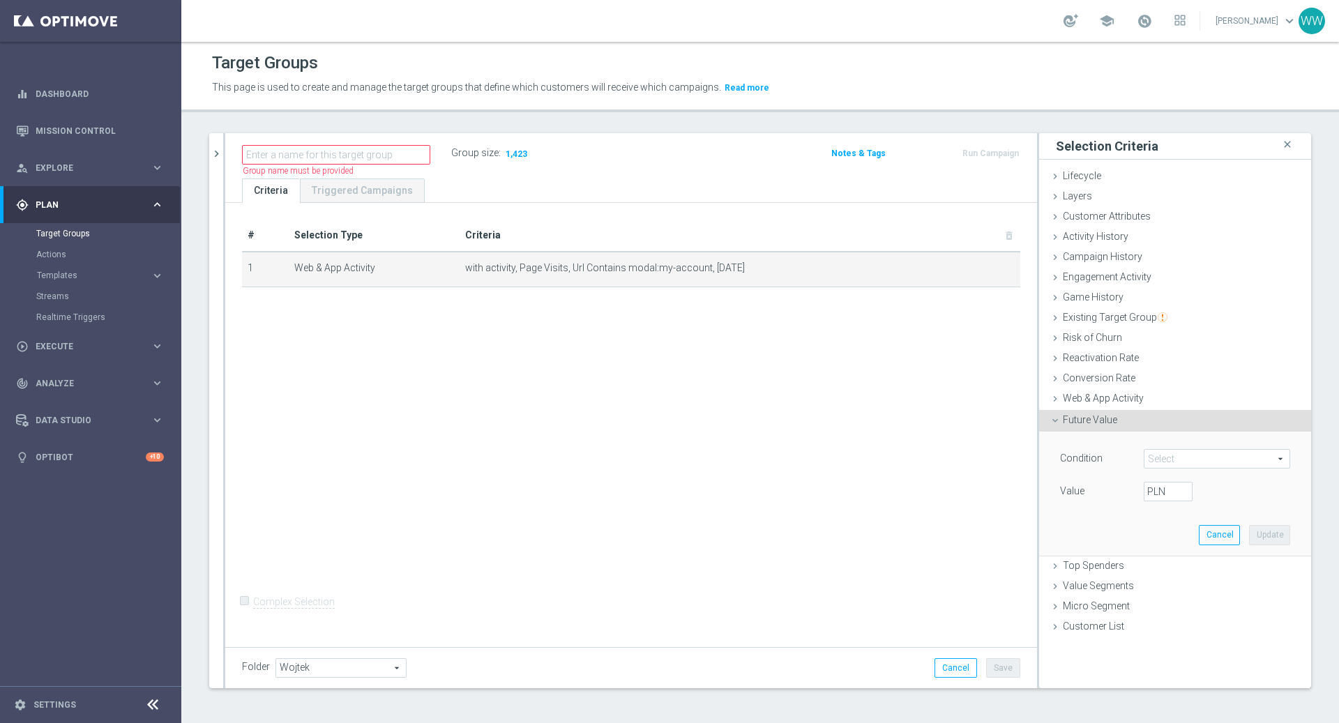
scroll to position [0, 0]
click at [1121, 396] on span "Web & App Activity" at bounding box center [1102, 397] width 81 height 11
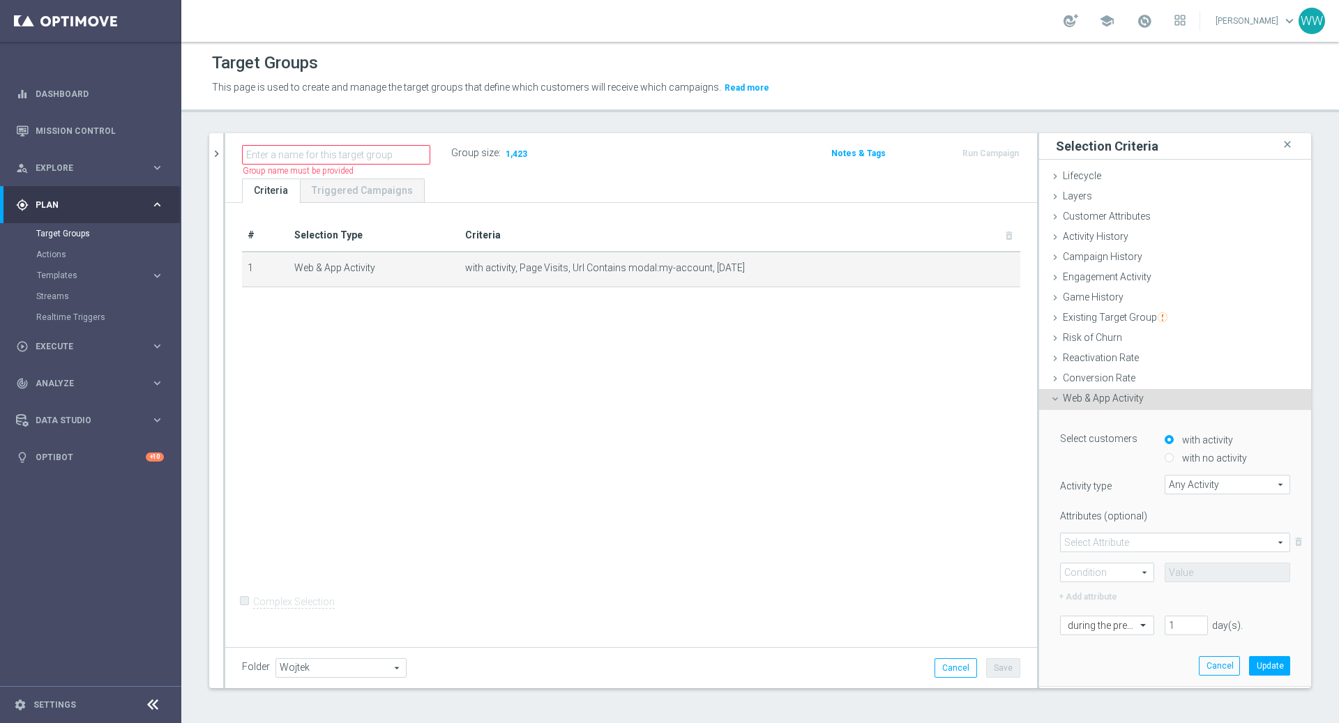
click at [1192, 485] on span "Any Activity" at bounding box center [1227, 484] width 124 height 18
click at [1126, 526] on div "Attributes (optional) Select Attribute arrow_drop_down search delete_forever Co…" at bounding box center [1175, 555] width 230 height 100
click at [1126, 530] on div "Attributes (optional) Select Attribute arrow_drop_down search delete_forever Co…" at bounding box center [1175, 555] width 230 height 100
click at [1126, 541] on span at bounding box center [1174, 542] width 229 height 18
click at [1200, 478] on span "Any Activity" at bounding box center [1227, 484] width 124 height 18
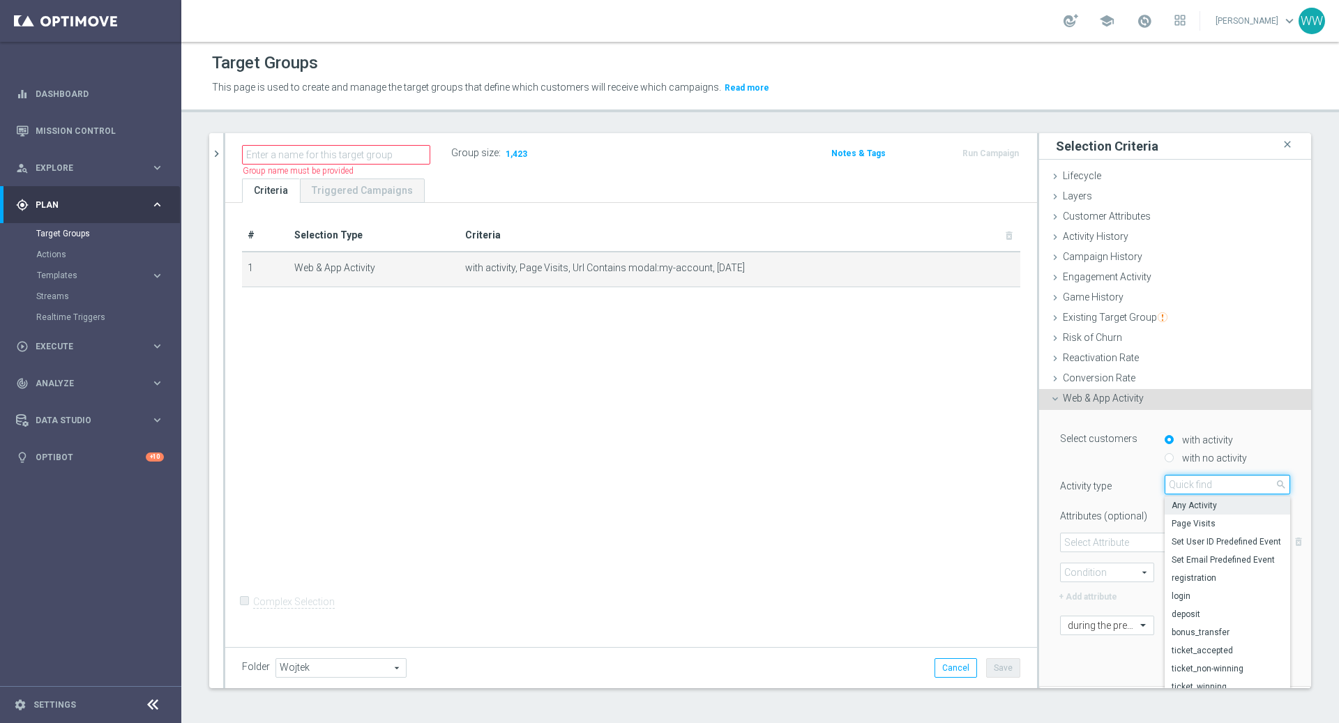
click at [1200, 478] on input "search" at bounding box center [1226, 485] width 125 height 20
click at [1194, 587] on label "login" at bounding box center [1226, 596] width 125 height 18
type input "login"
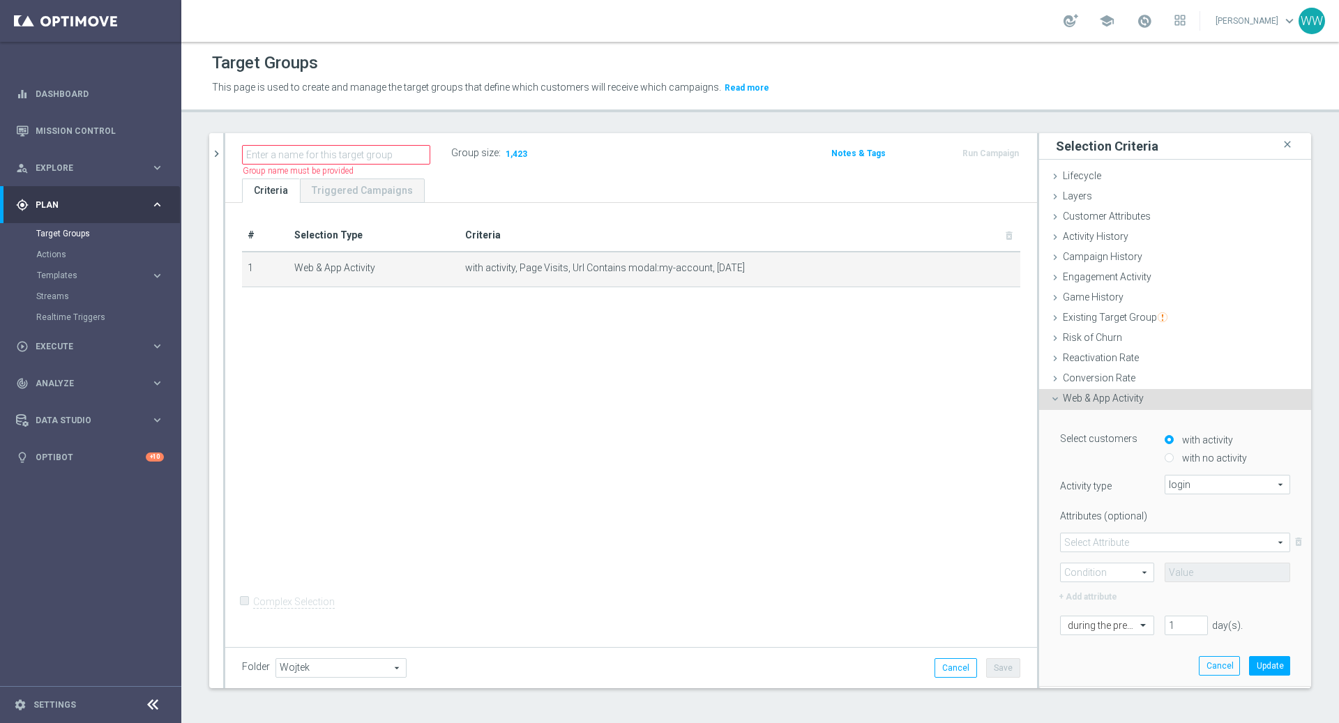
click at [1111, 540] on span at bounding box center [1174, 542] width 229 height 18
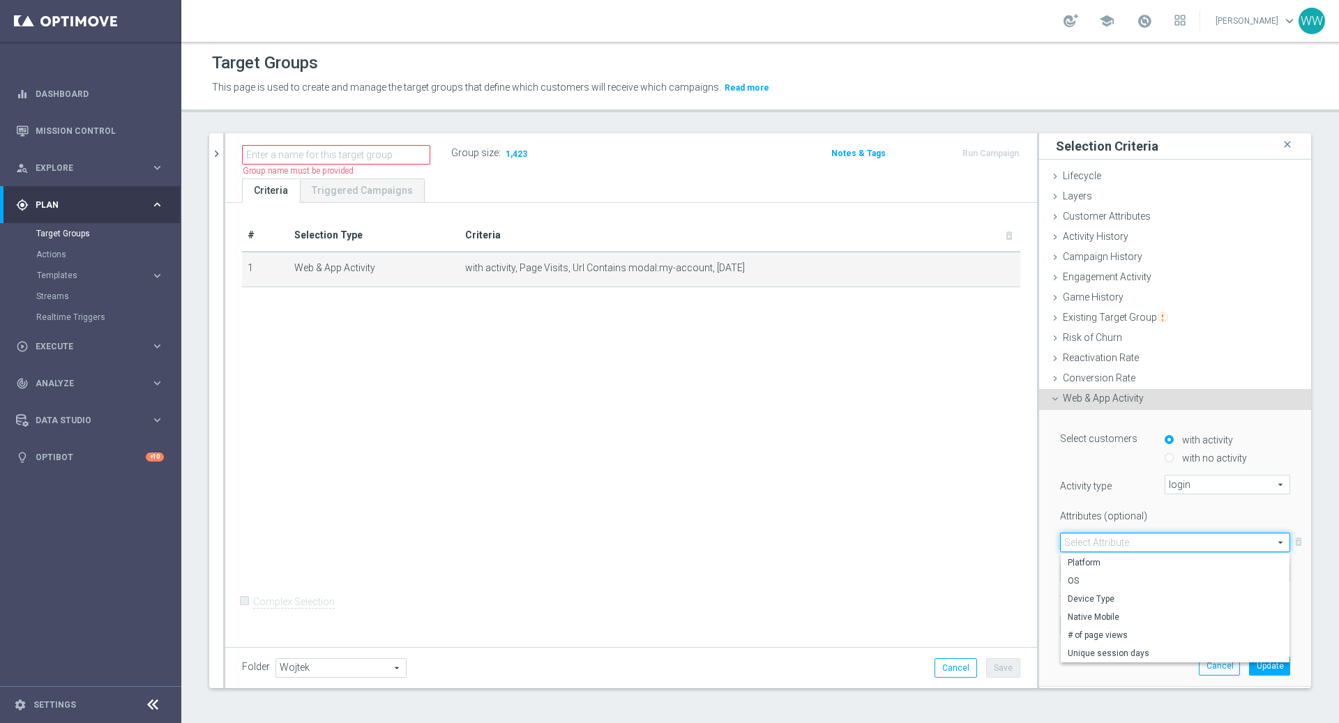
click at [1135, 512] on label "Attributes (optional)" at bounding box center [1101, 513] width 105 height 17
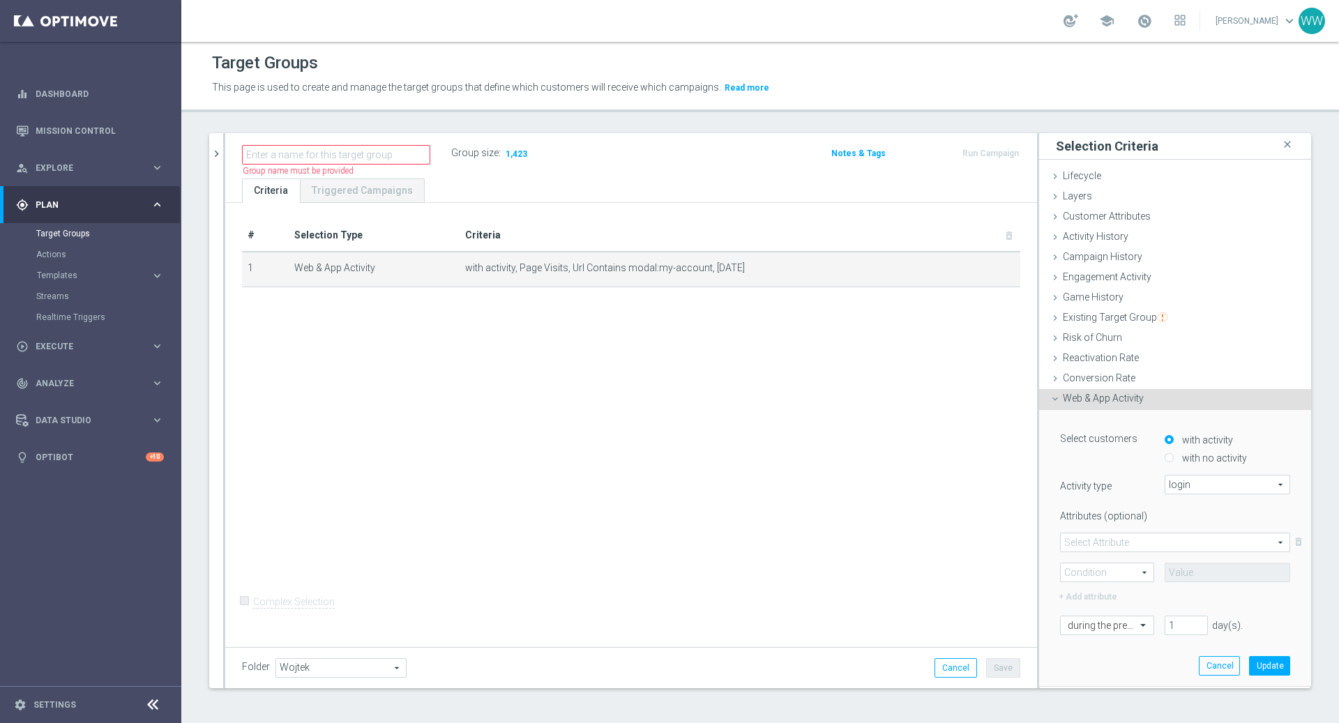
click at [1115, 635] on div "Select customers with activity with no activity Activity type login login arrow…" at bounding box center [1174, 548] width 251 height 276
click at [1115, 624] on input "text" at bounding box center [1092, 626] width 51 height 13
click at [1104, 556] on div "[DATE]" at bounding box center [1106, 557] width 79 height 22
click at [1256, 649] on div "Select customers with activity with no activity Activity type login login arrow…" at bounding box center [1174, 548] width 251 height 276
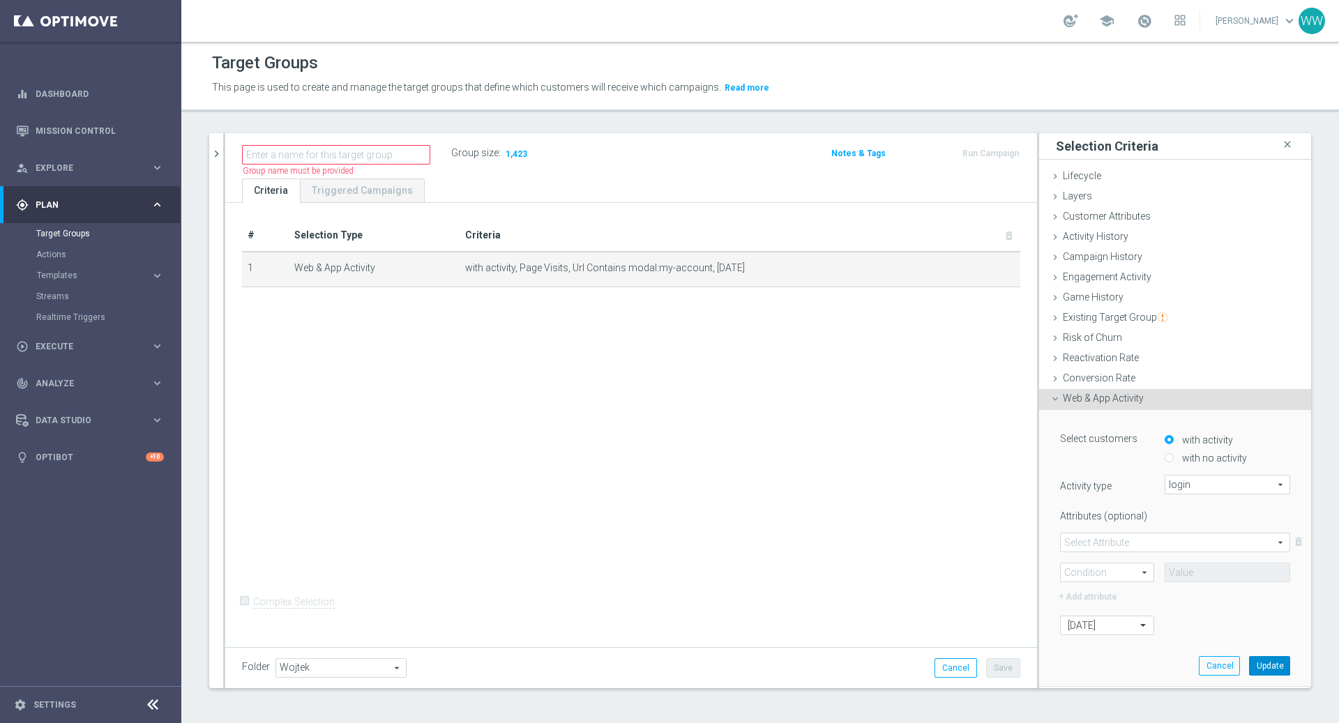
click at [1256, 656] on button "Update" at bounding box center [1269, 666] width 41 height 20
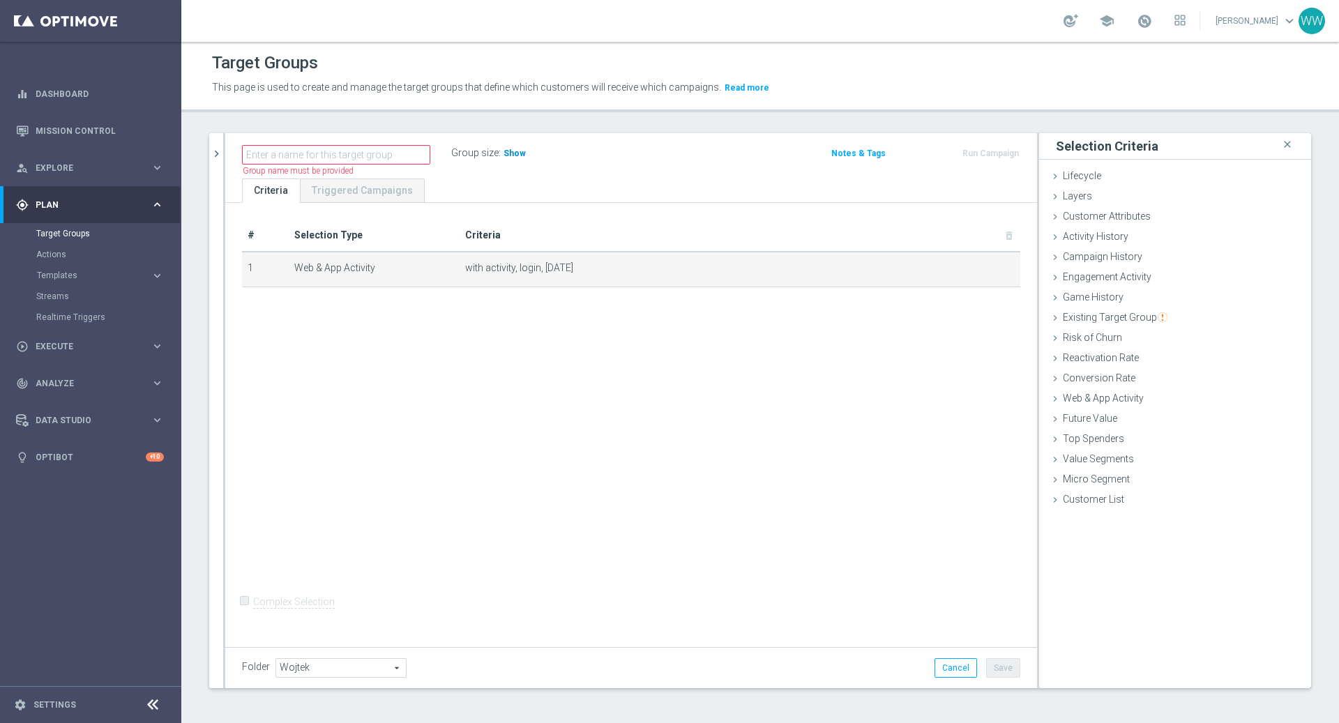
click at [508, 156] on span "Show" at bounding box center [514, 153] width 22 height 10
click at [496, 263] on span "with activity, login, [DATE]" at bounding box center [717, 269] width 505 height 12
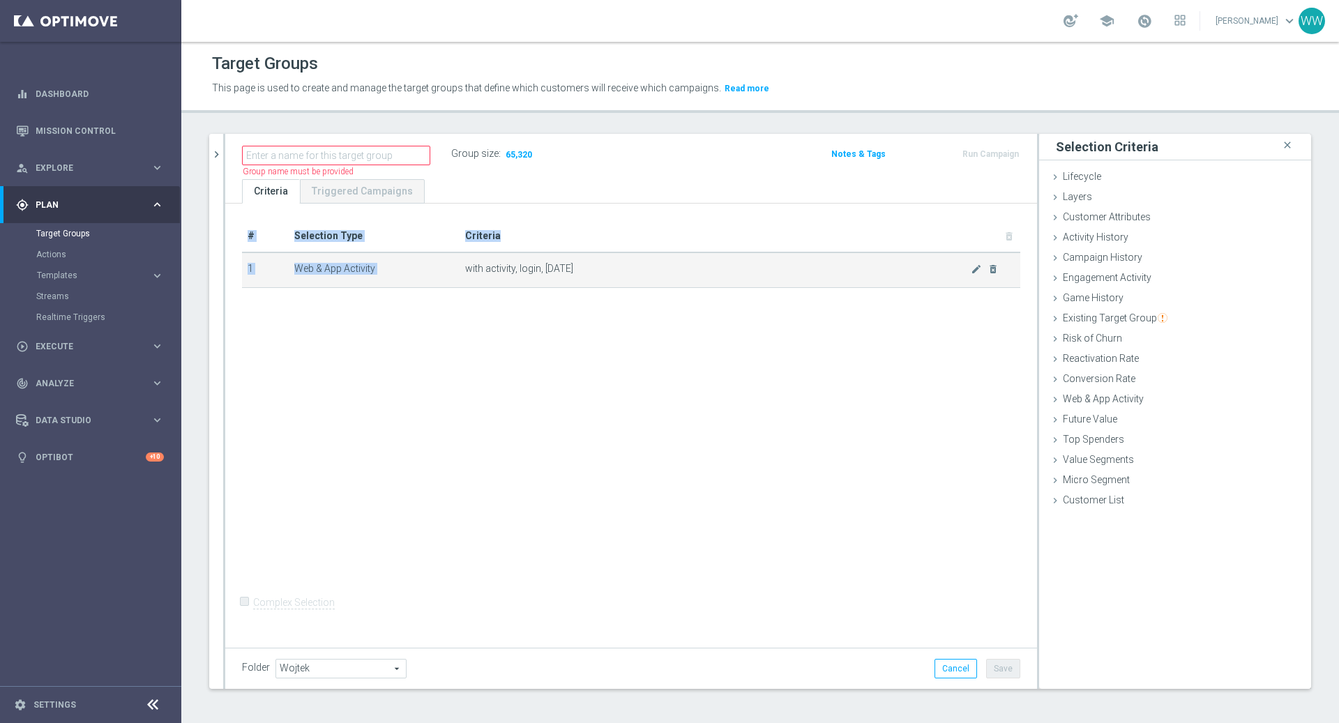
click at [529, 267] on span "with activity, login, [DATE]" at bounding box center [717, 269] width 505 height 12
